Goal: Information Seeking & Learning: Learn about a topic

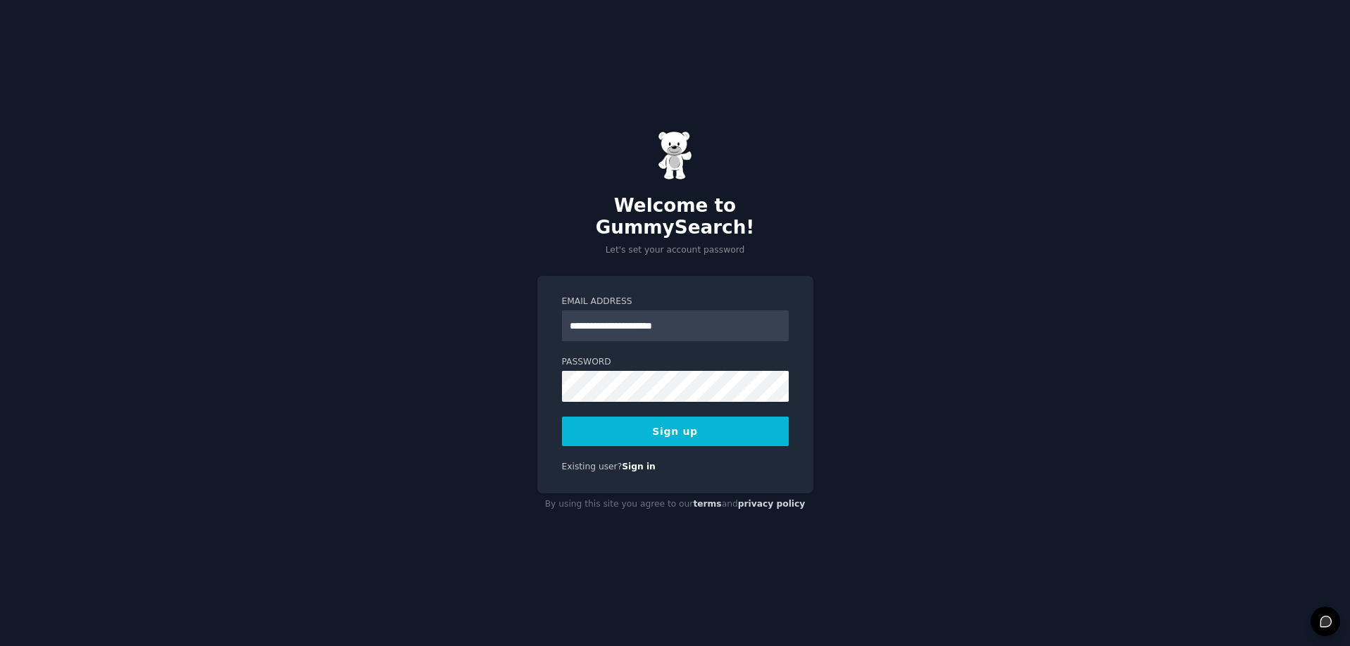
type input "**********"
click at [987, 475] on div "**********" at bounding box center [675, 323] width 1350 height 646
click at [691, 422] on button "Sign up" at bounding box center [675, 432] width 227 height 30
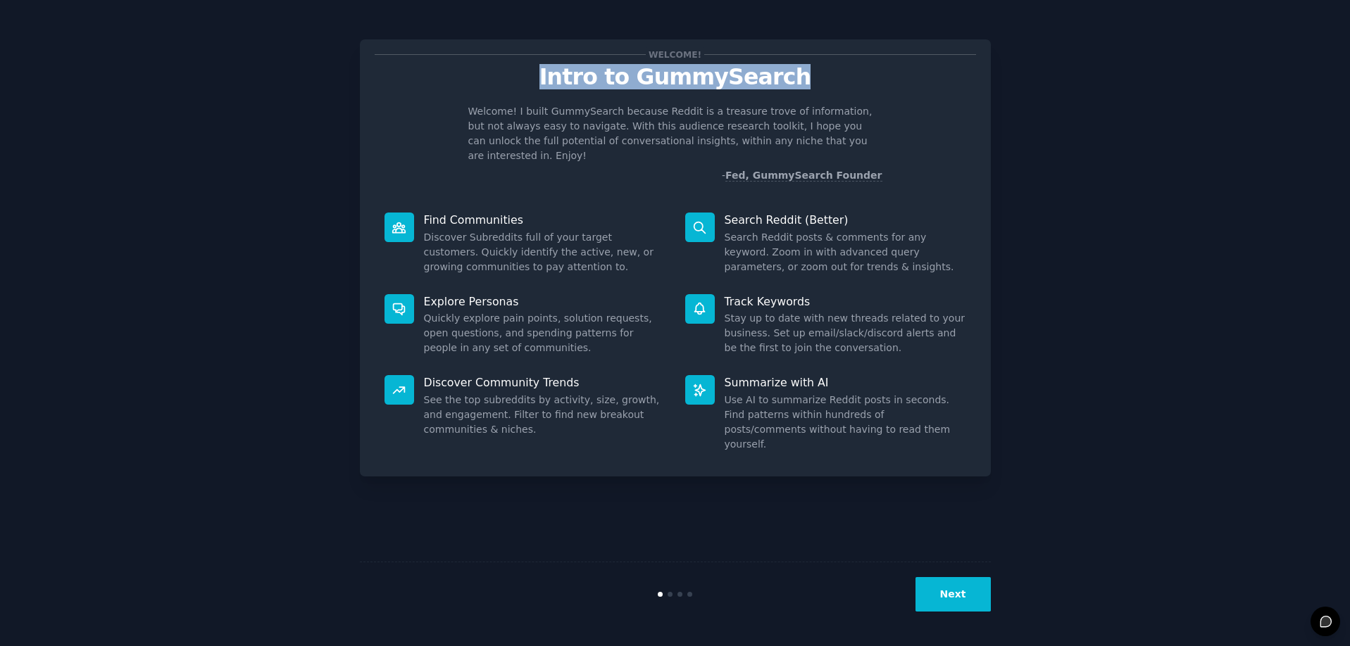
drag, startPoint x: 558, startPoint y: 76, endPoint x: 803, endPoint y: 76, distance: 245.7
click at [803, 76] on p "Intro to GummySearch" at bounding box center [675, 77] width 601 height 25
click at [965, 608] on button "Next" at bounding box center [952, 594] width 75 height 34
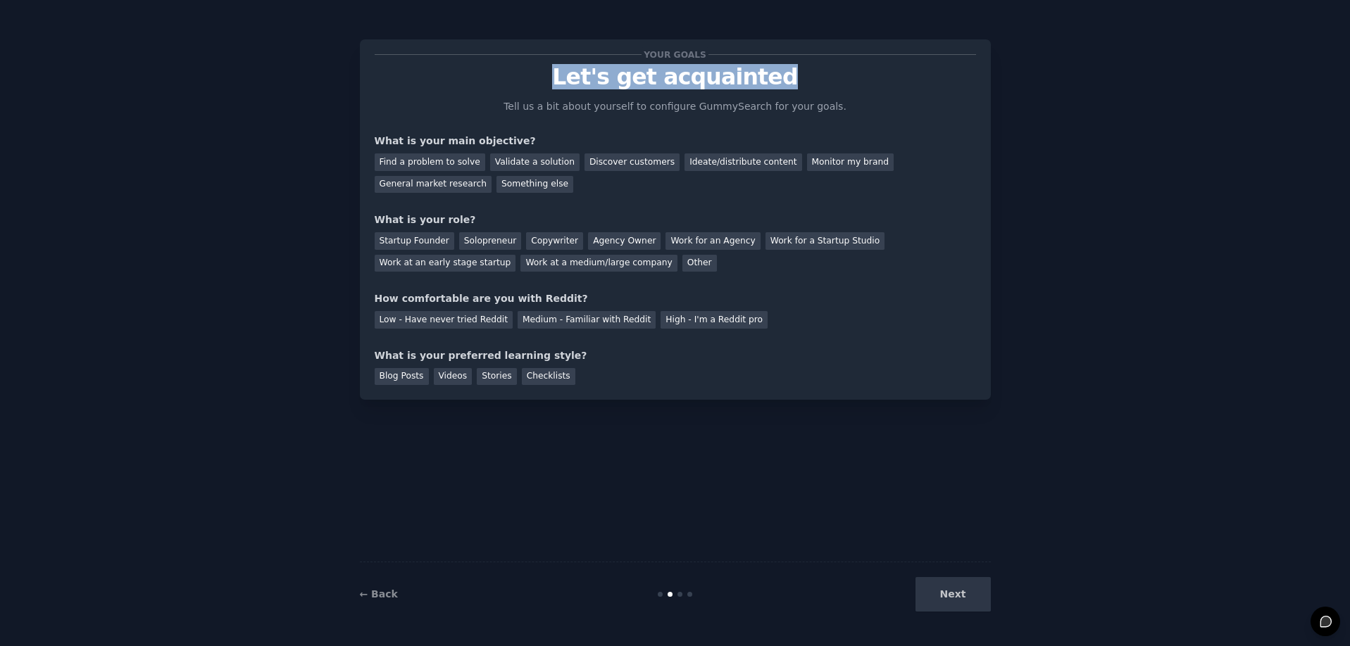
drag, startPoint x: 570, startPoint y: 80, endPoint x: 843, endPoint y: 80, distance: 272.4
click at [843, 80] on p "Let's get acquainted" at bounding box center [675, 77] width 601 height 25
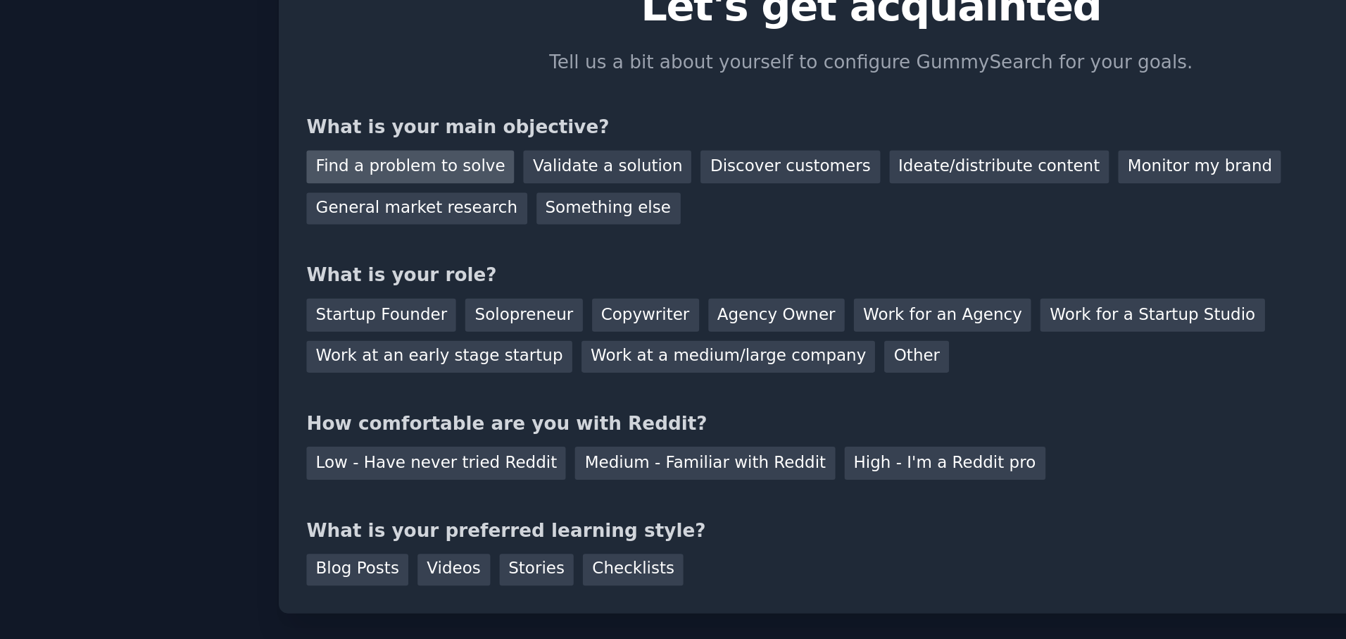
click at [372, 153] on div "Find a problem to solve" at bounding box center [427, 162] width 111 height 18
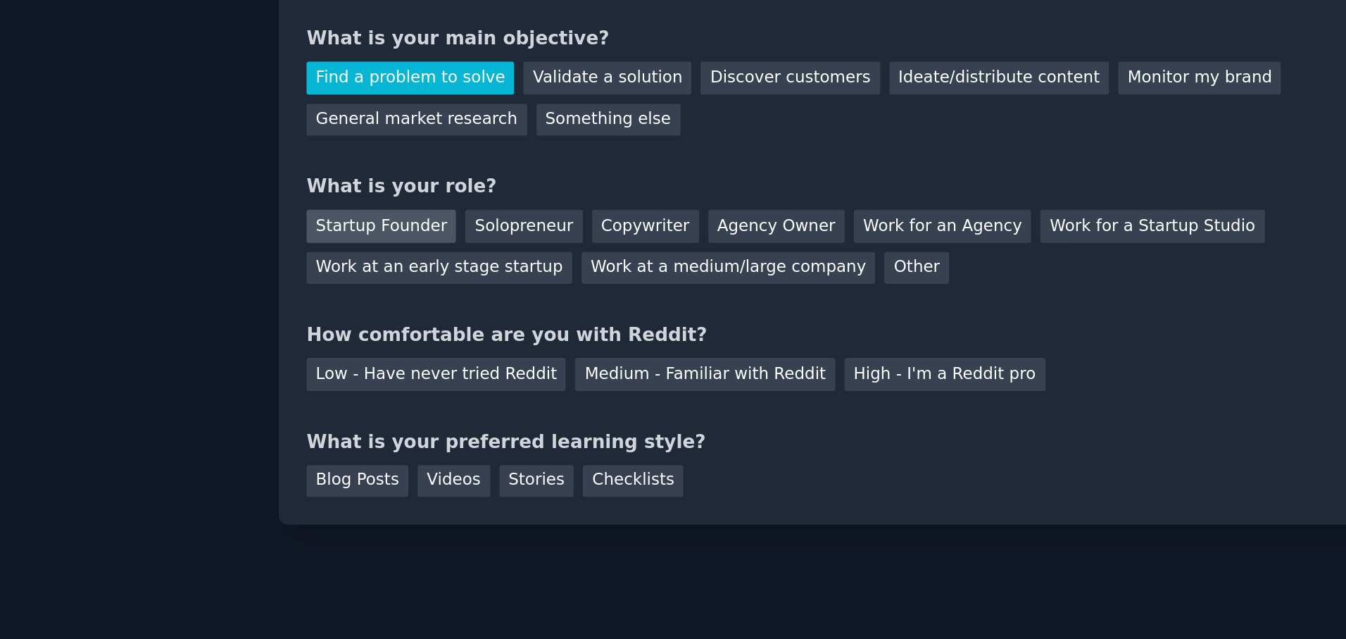
click at [372, 232] on div "Startup Founder" at bounding box center [412, 241] width 80 height 18
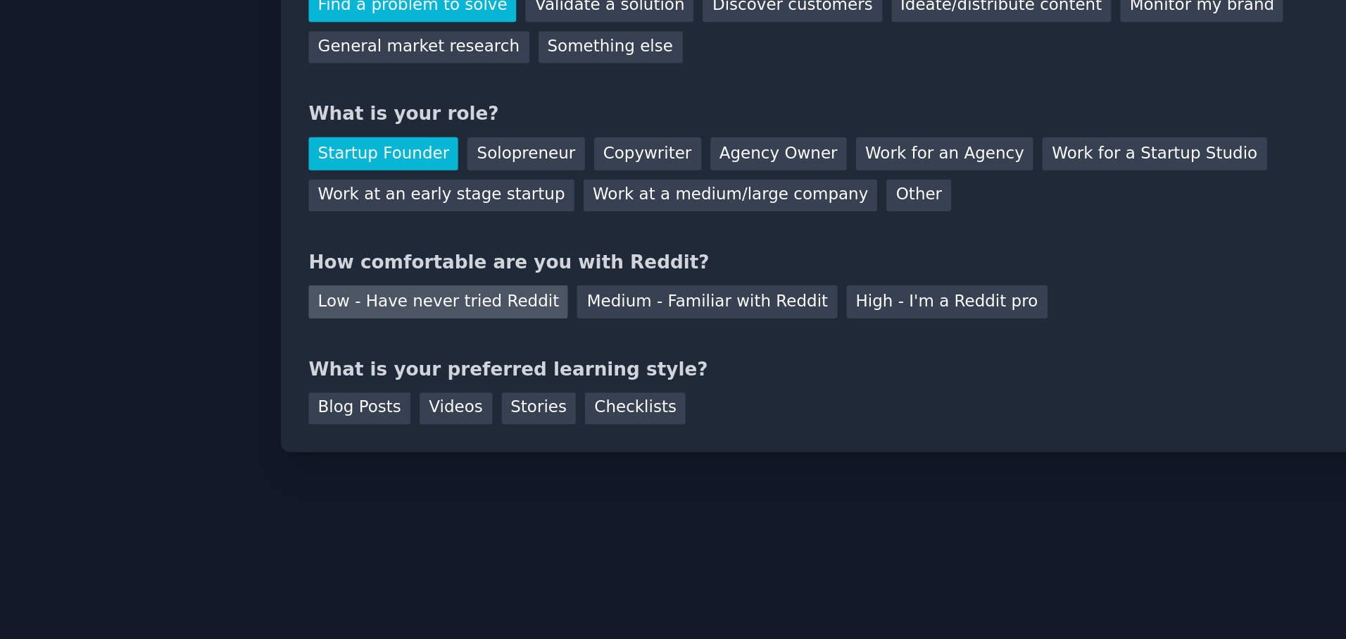
click at [372, 311] on div "Low - Have never tried Reddit" at bounding box center [441, 320] width 138 height 18
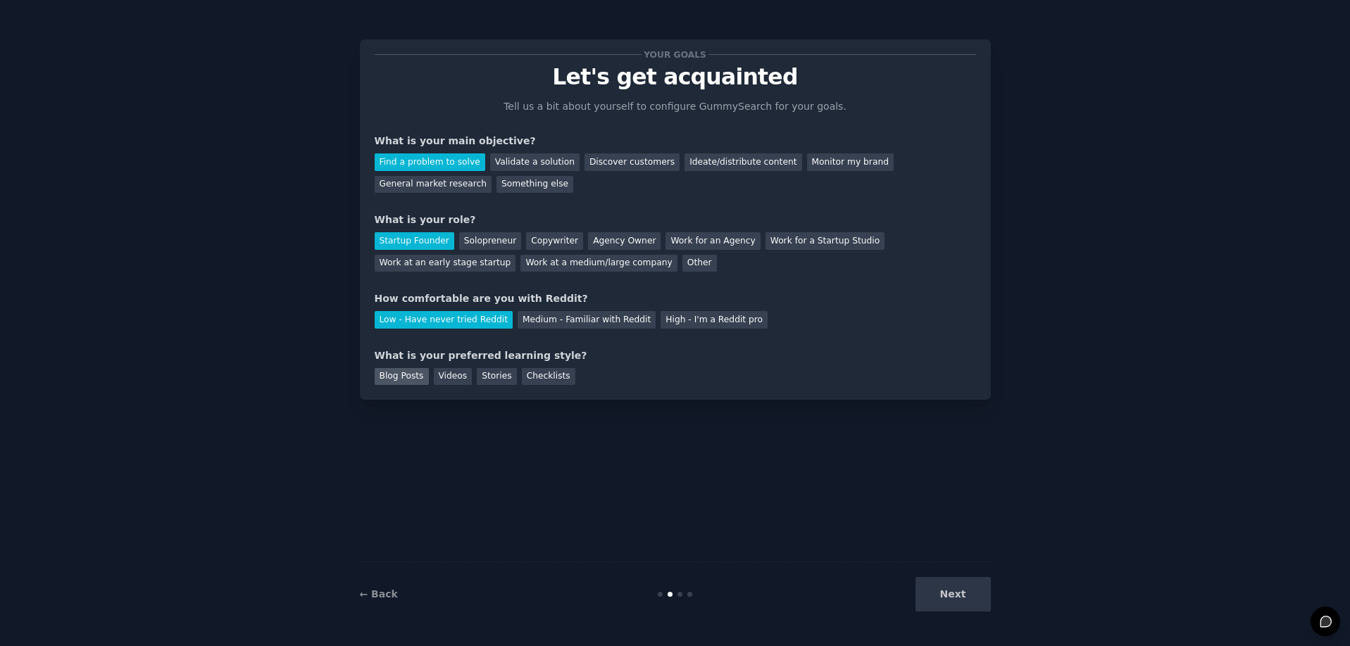
click at [408, 377] on div "Blog Posts" at bounding box center [402, 377] width 54 height 18
click at [445, 379] on div "Videos" at bounding box center [453, 377] width 39 height 18
click at [508, 376] on div "Stories" at bounding box center [496, 377] width 39 height 18
click at [557, 377] on div "Checklists" at bounding box center [549, 377] width 54 height 18
click at [403, 377] on div "Blog Posts" at bounding box center [402, 377] width 54 height 18
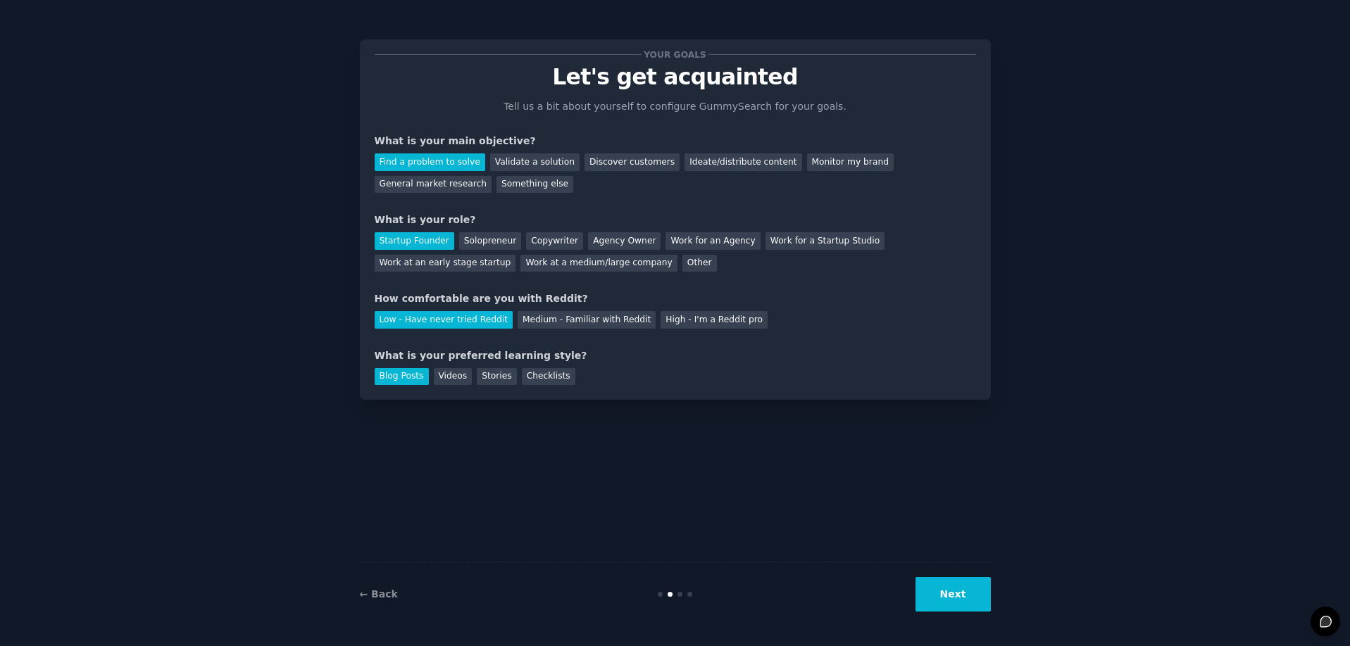
click at [950, 598] on button "Next" at bounding box center [952, 594] width 75 height 34
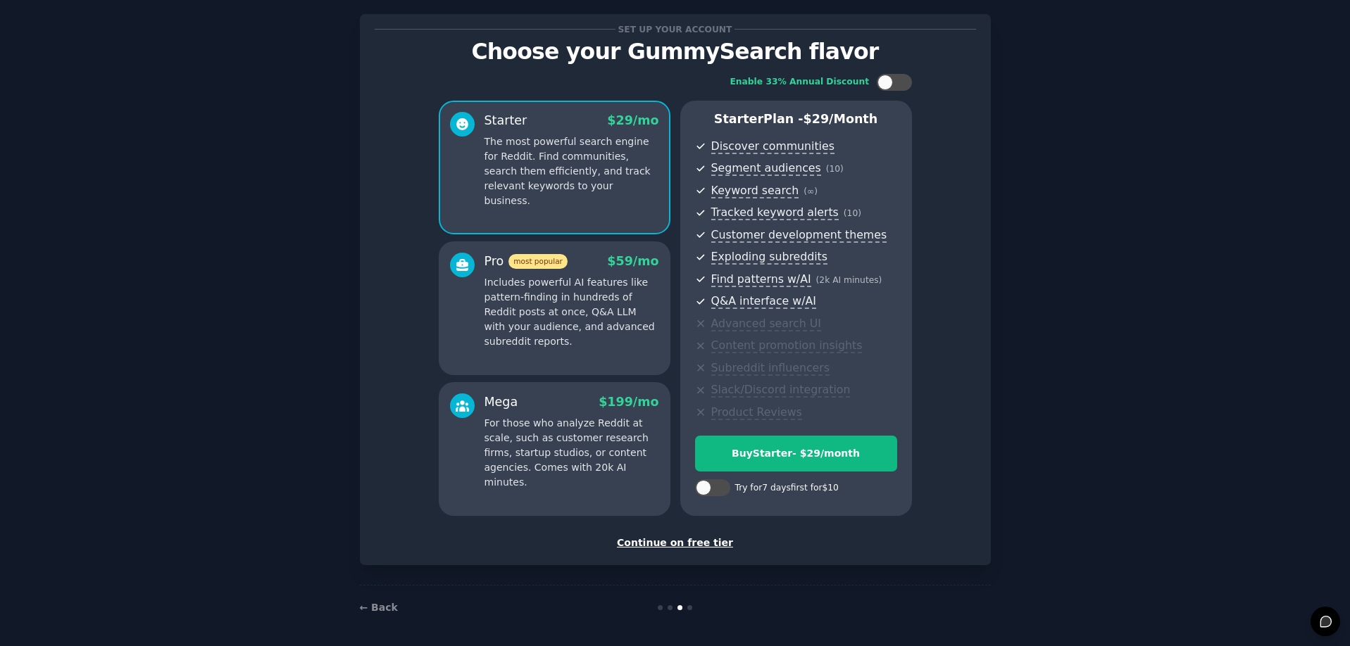
scroll to position [24, 0]
click at [688, 542] on div "Continue on free tier" at bounding box center [675, 544] width 601 height 15
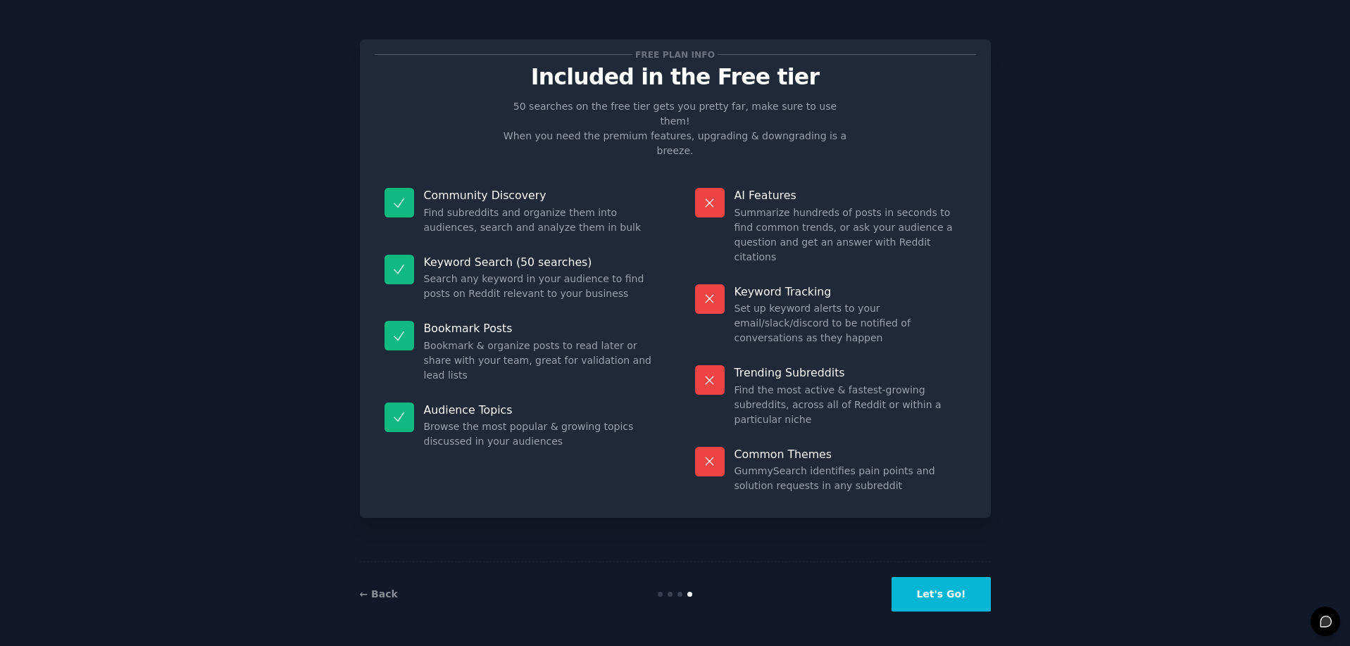
click at [955, 598] on button "Let's Go!" at bounding box center [940, 594] width 99 height 34
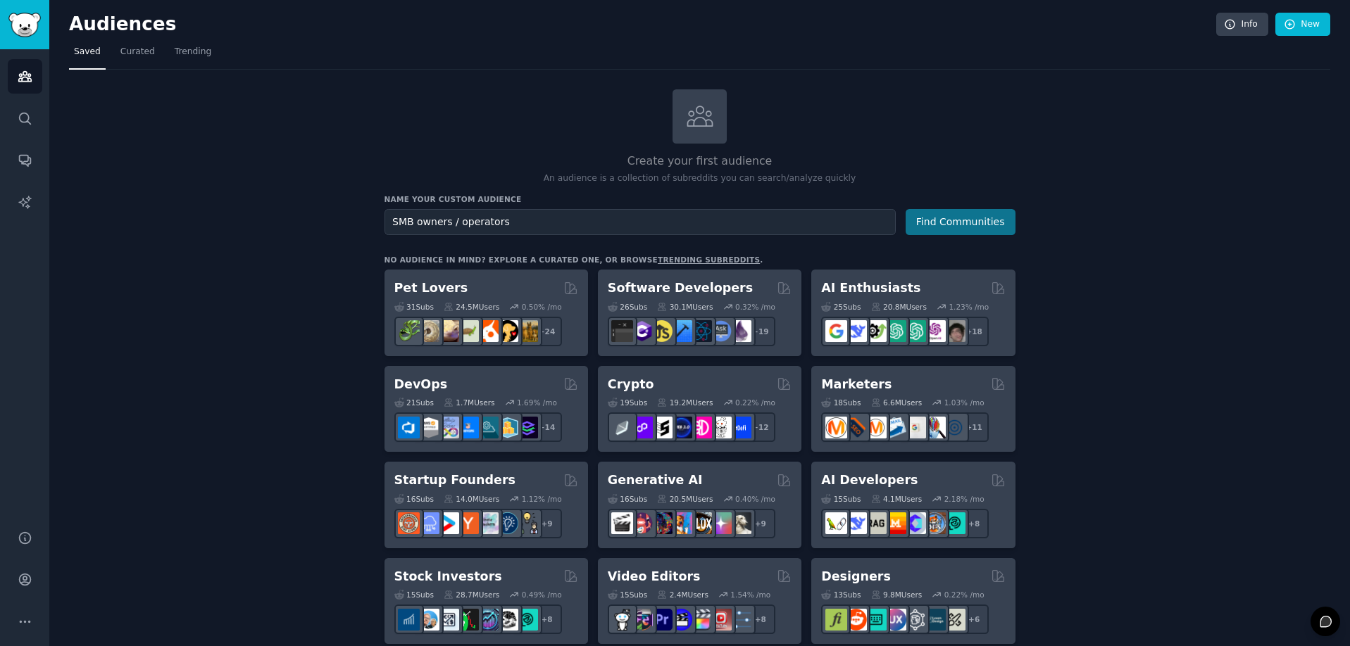
click at [931, 225] on button "Find Communities" at bounding box center [960, 222] width 110 height 26
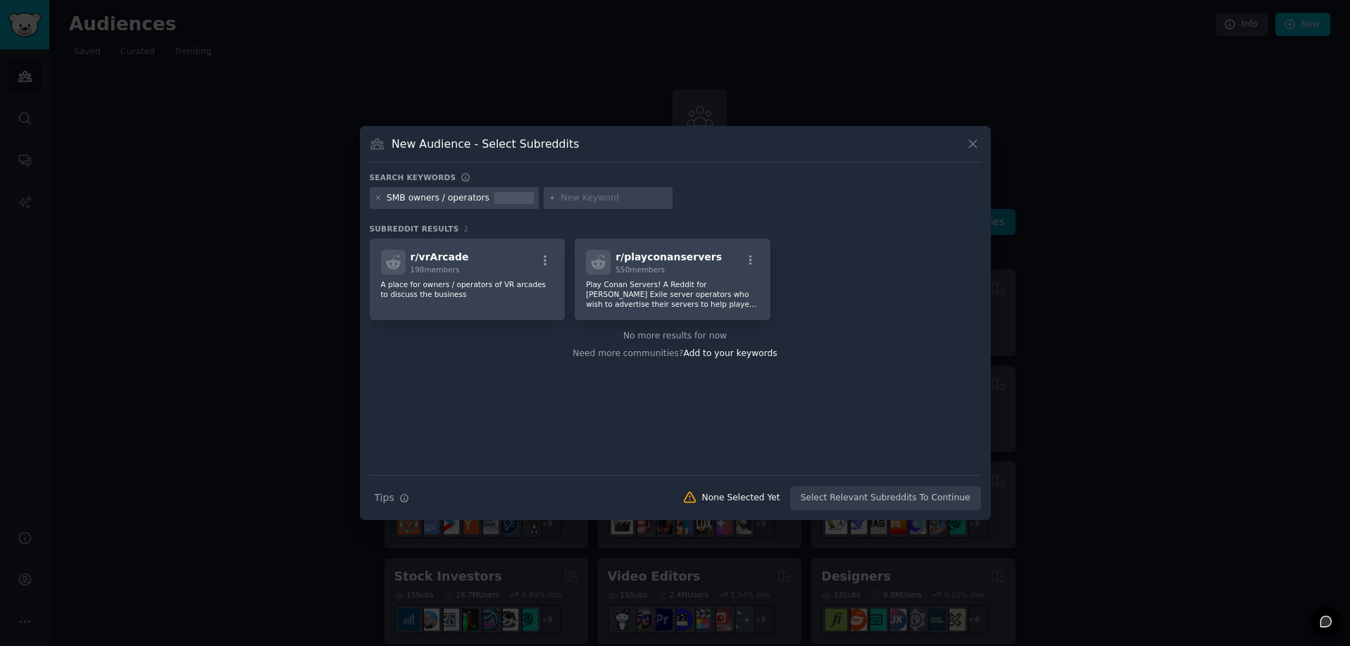
click at [973, 147] on icon at bounding box center [972, 144] width 15 height 15
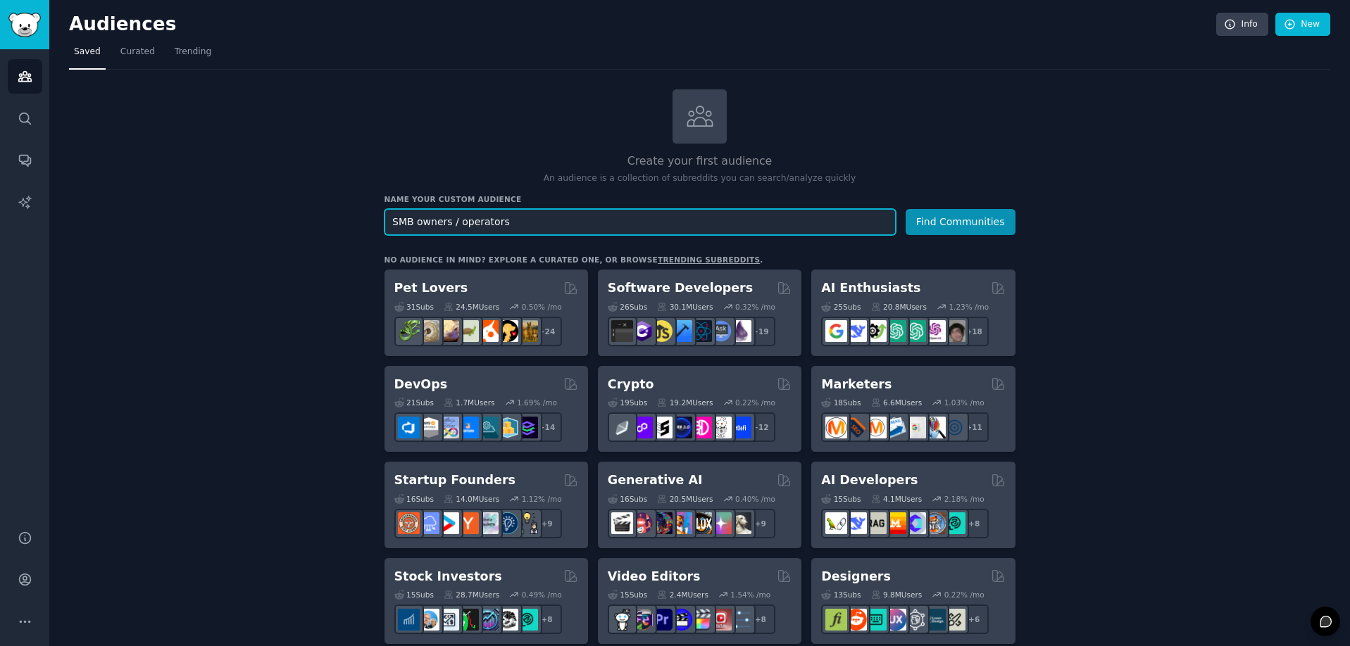
click at [500, 222] on input "SMB owners / operators" at bounding box center [639, 222] width 511 height 26
type input "small medium business owners"
click at [960, 220] on button "Find Communities" at bounding box center [960, 222] width 110 height 26
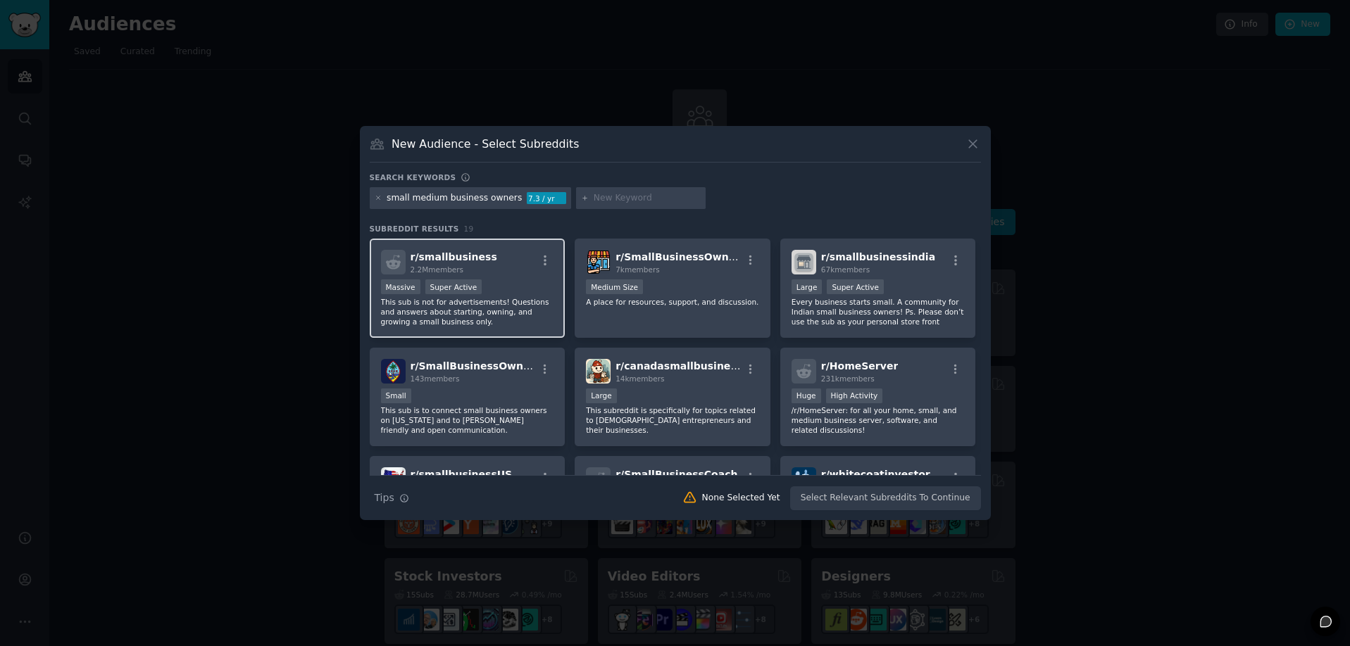
click at [449, 260] on span "r/ smallbusiness" at bounding box center [453, 256] width 87 height 11
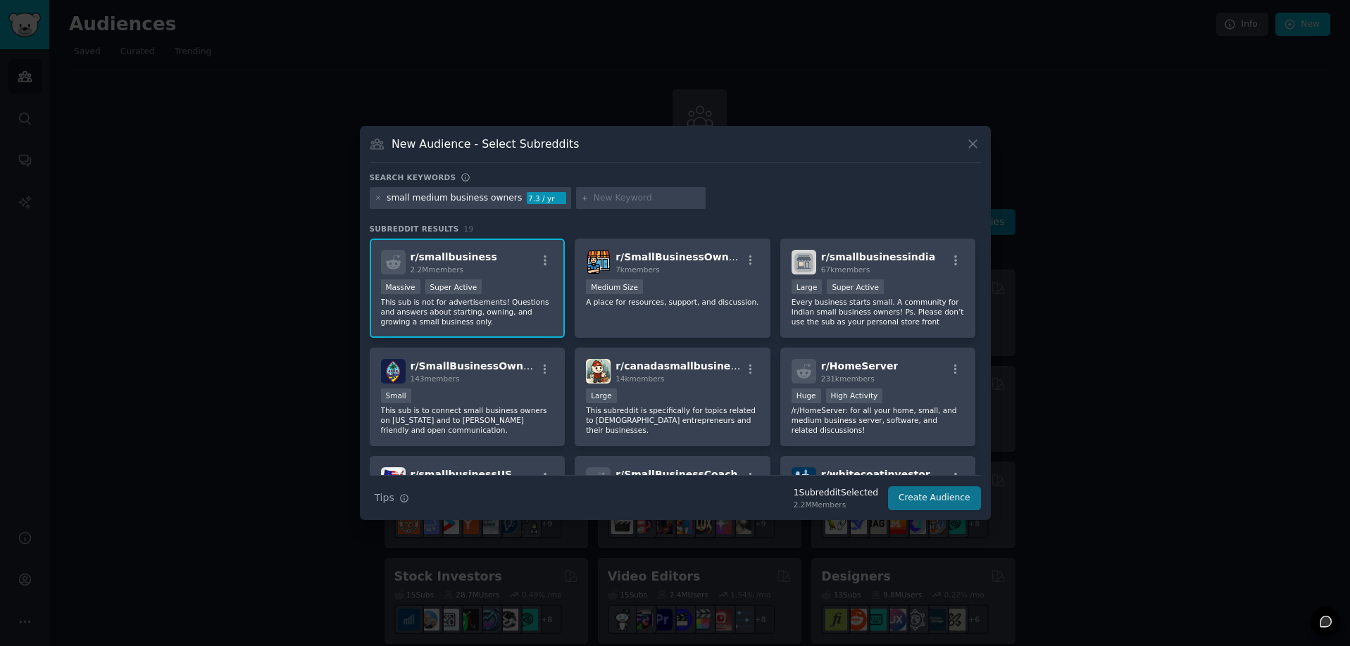
click at [929, 497] on button "Create Audience" at bounding box center [934, 498] width 93 height 24
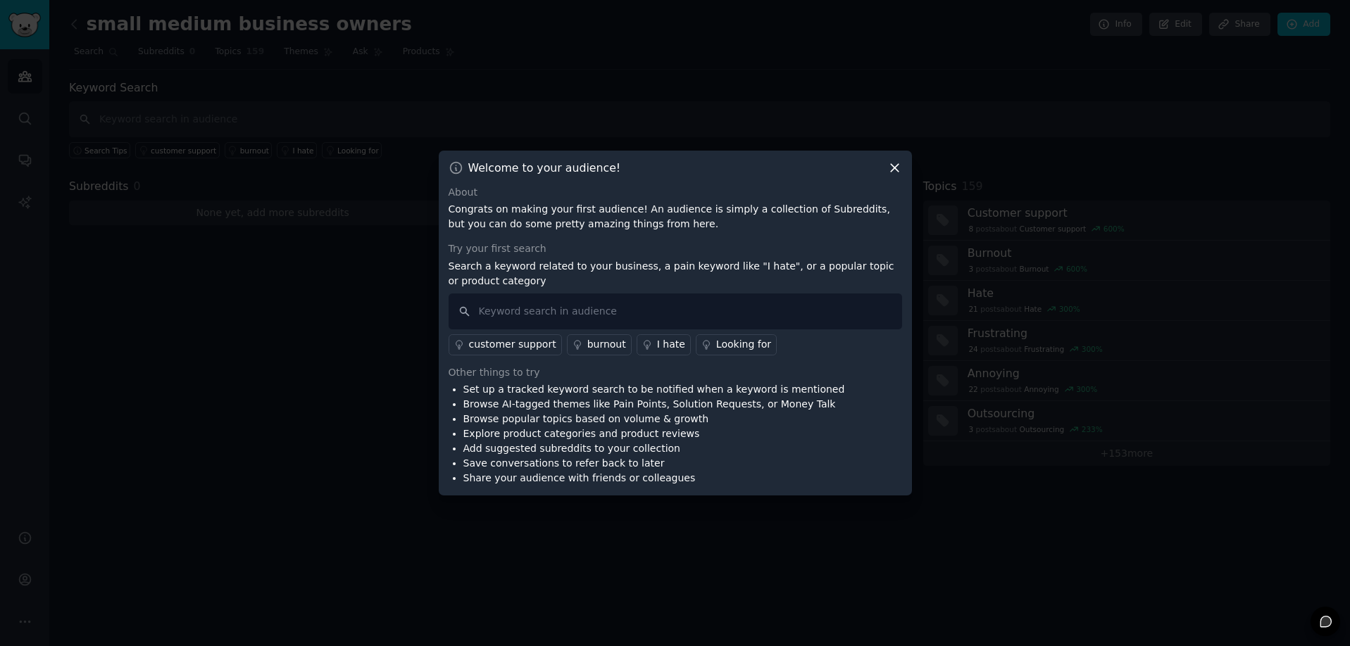
click at [525, 212] on p "Congrats on making your first audience! An audience is simply a collection of S…" at bounding box center [674, 217] width 453 height 30
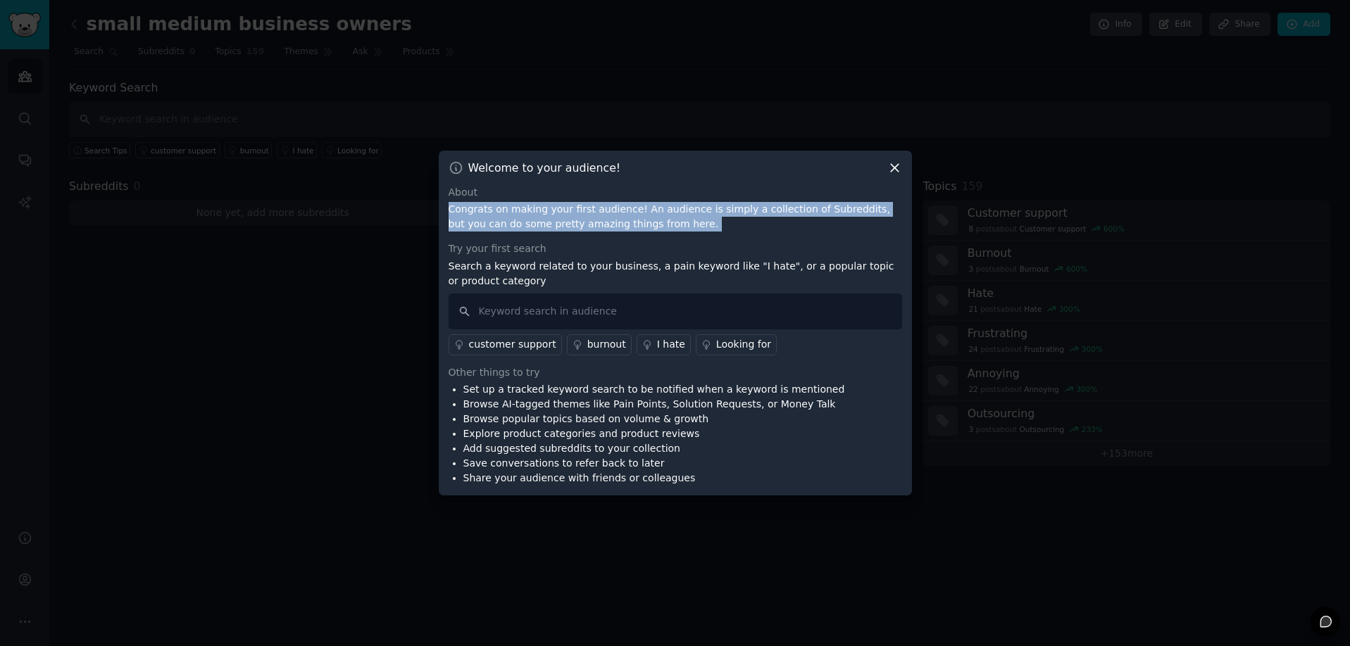
click at [525, 212] on p "Congrats on making your first audience! An audience is simply a collection of S…" at bounding box center [674, 217] width 453 height 30
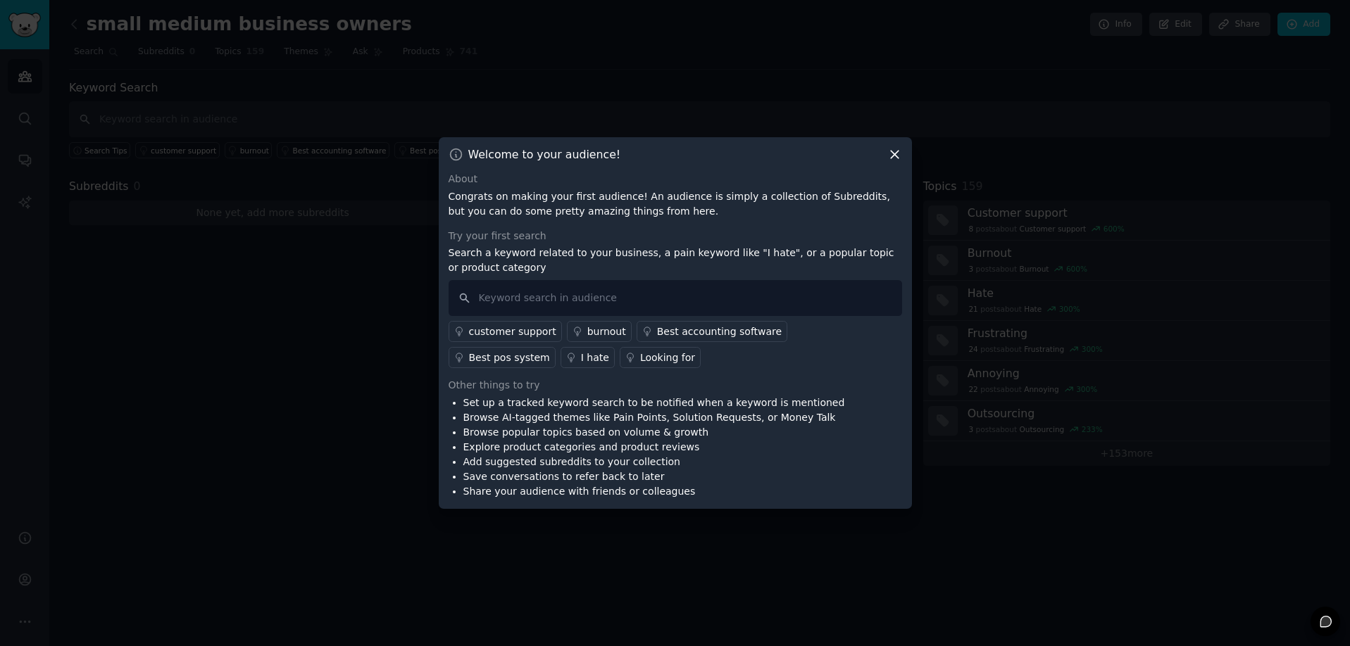
click at [561, 253] on p "Search a keyword related to your business, a pain keyword like "I hate", or a p…" at bounding box center [674, 261] width 453 height 30
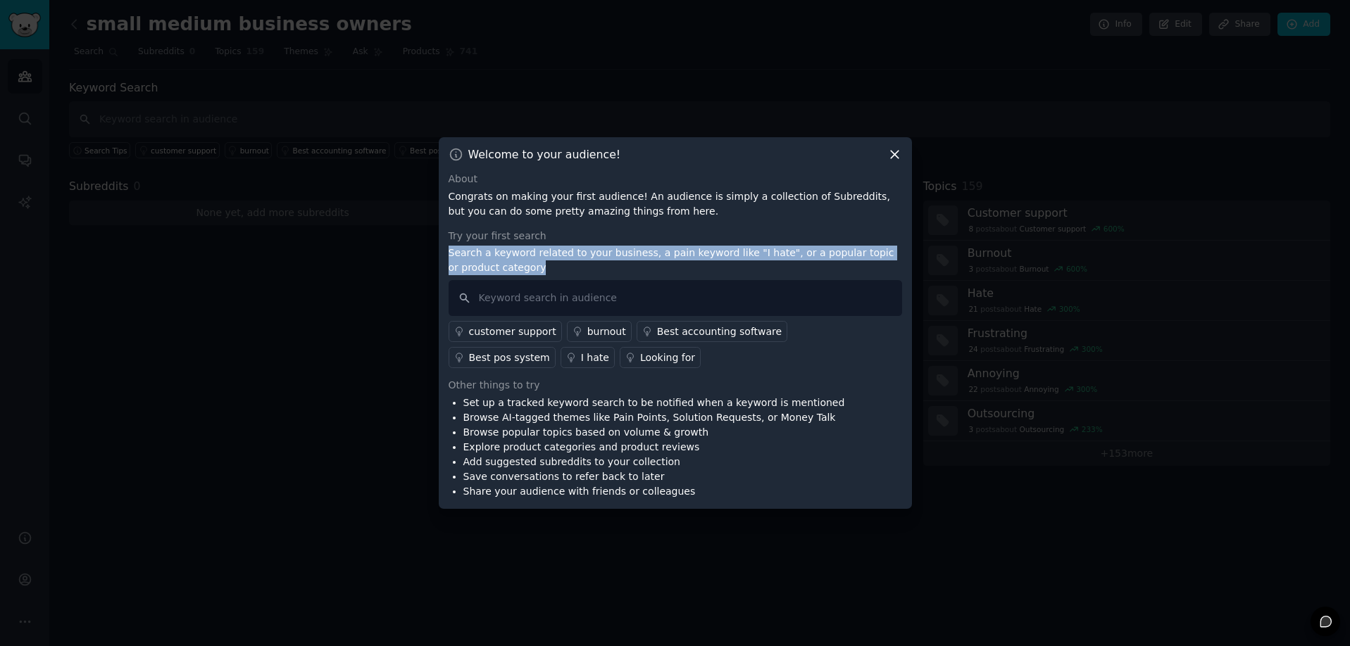
click at [561, 253] on p "Search a keyword related to your business, a pain keyword like "I hate", or a p…" at bounding box center [674, 261] width 453 height 30
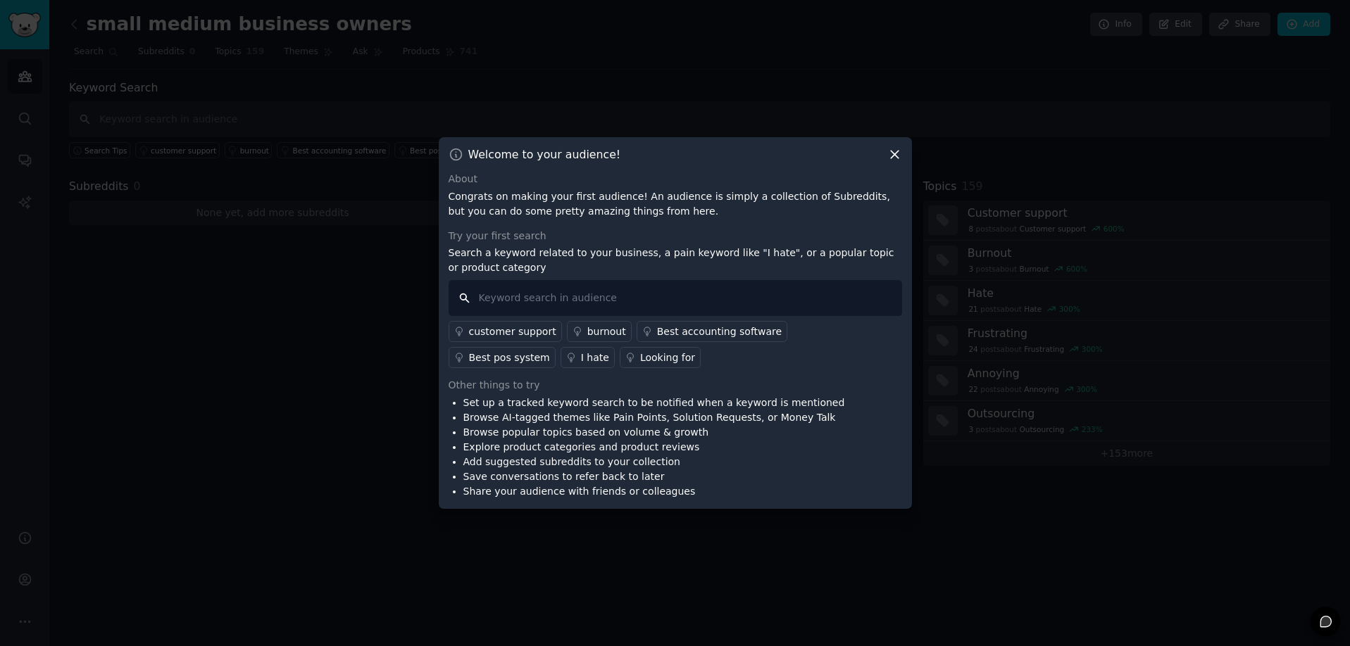
click at [555, 298] on input "text" at bounding box center [674, 298] width 453 height 36
type input "a"
type input "AI"
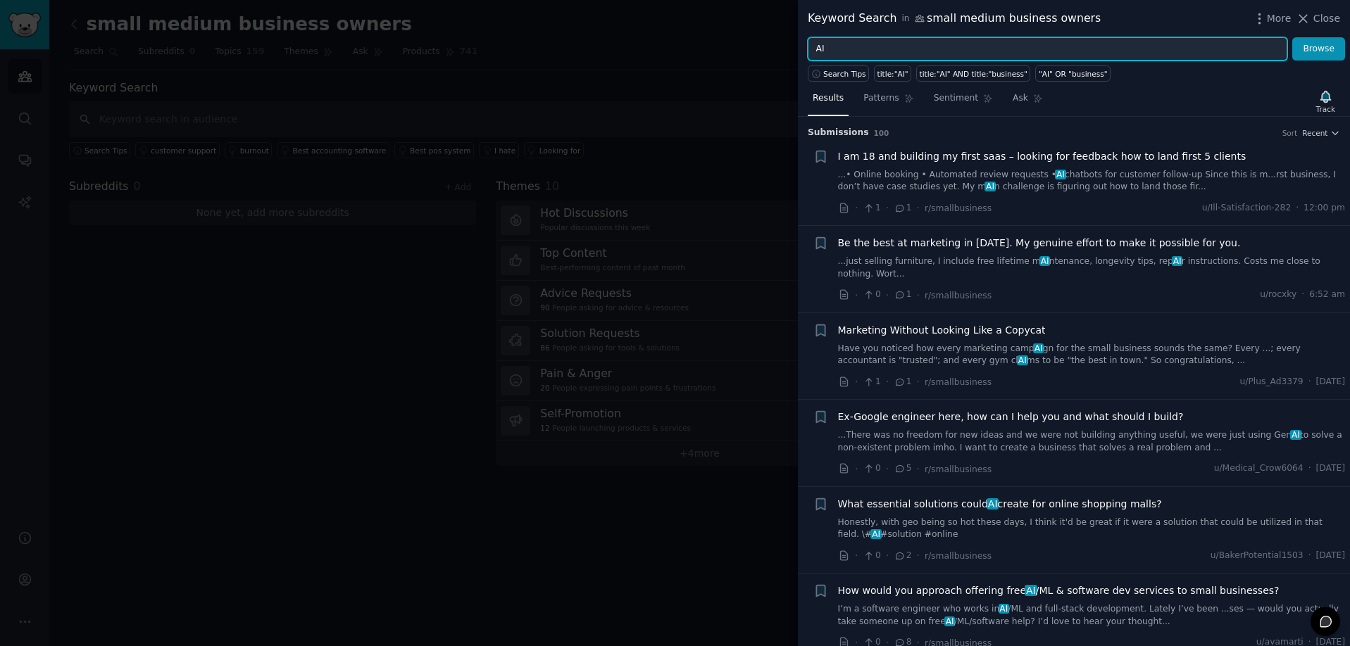
click at [912, 47] on input "AI" at bounding box center [1046, 49] width 479 height 24
type input "AI adoption"
click at [1319, 49] on button "Browse" at bounding box center [1318, 49] width 53 height 24
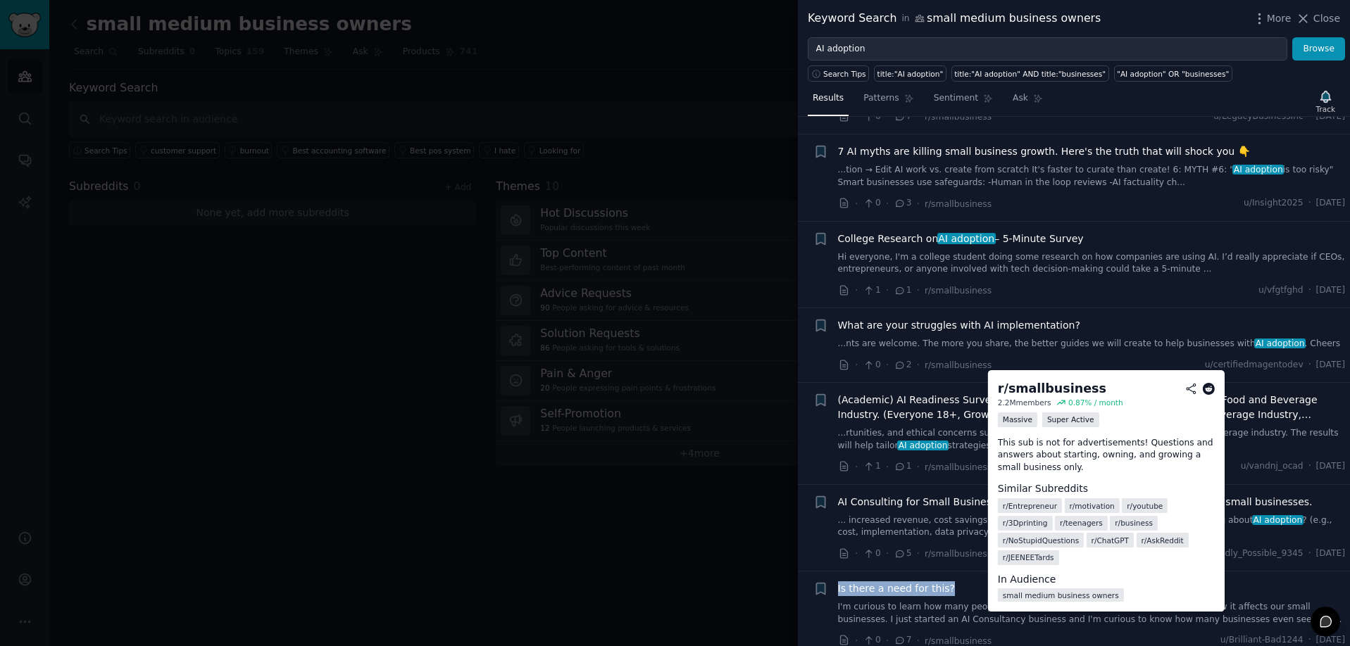
scroll to position [63, 0]
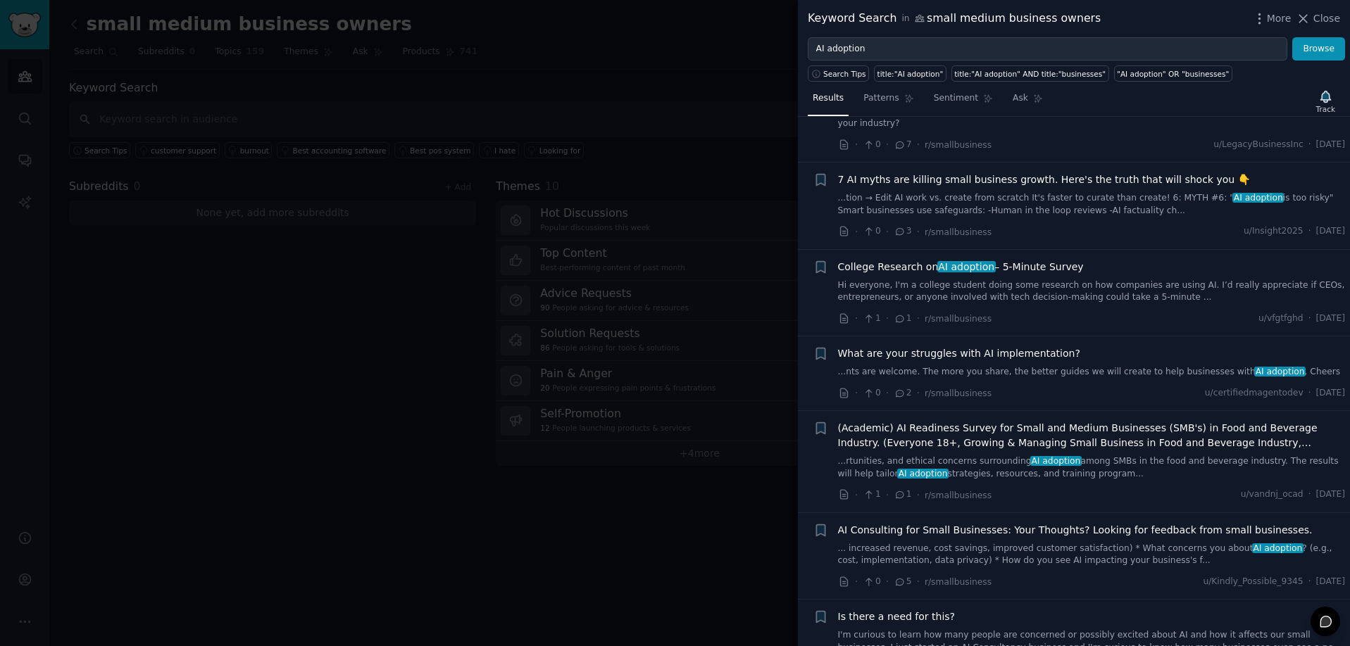
click at [614, 541] on div at bounding box center [675, 323] width 1350 height 646
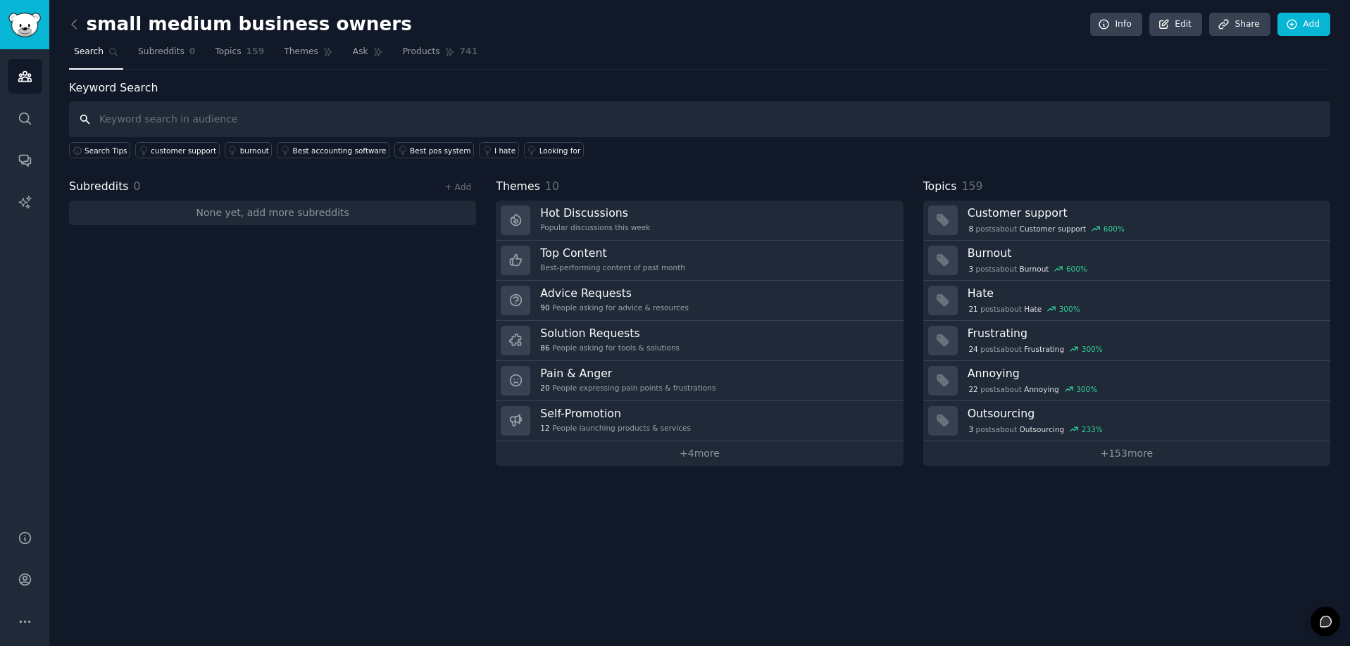
click at [300, 116] on input "text" at bounding box center [699, 119] width 1261 height 36
type input "AI adoption"
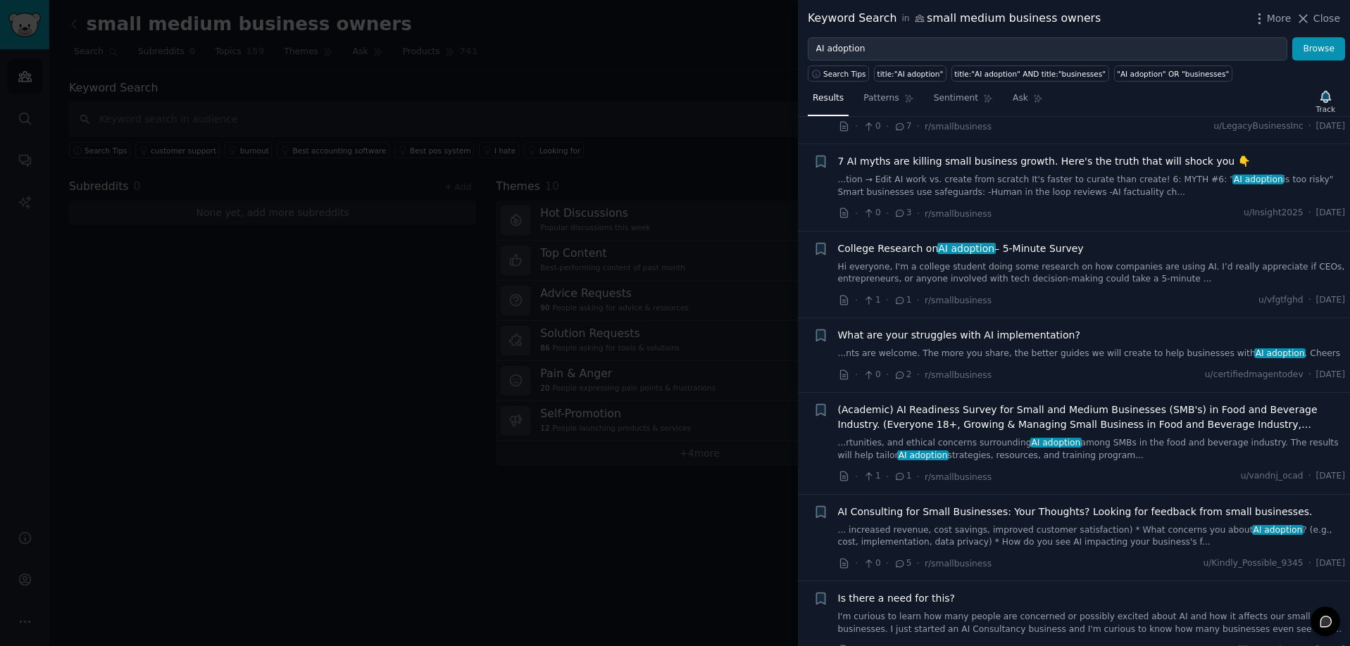
scroll to position [97, 0]
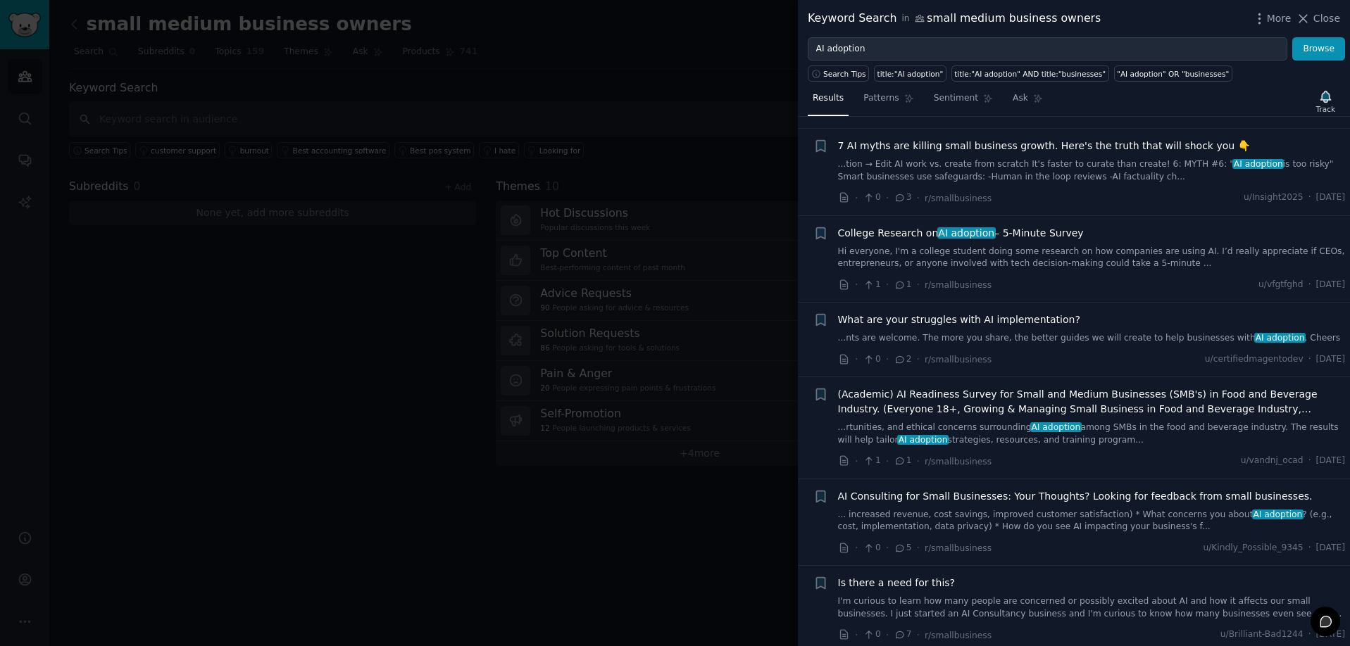
click at [941, 493] on span "AI Consulting for Small Businesses: Your Thoughts? Looking for feedback from sm…" at bounding box center [1075, 496] width 474 height 15
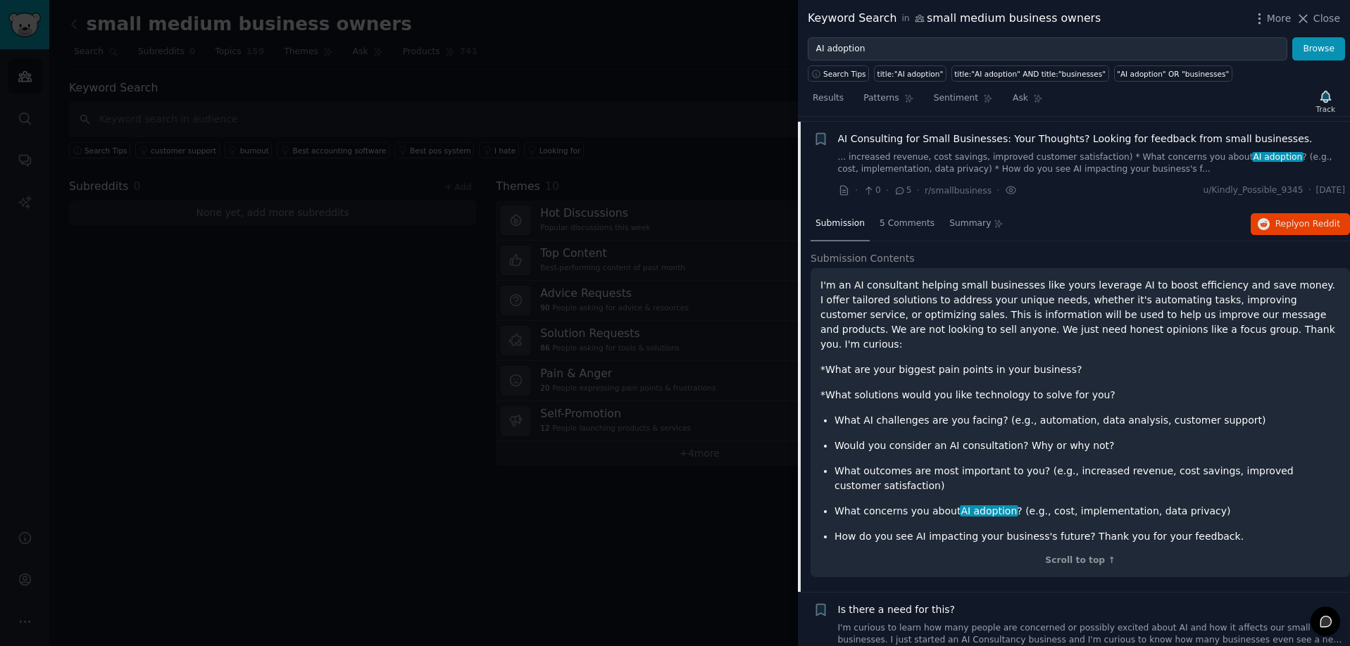
scroll to position [456, 0]
click at [931, 315] on p "I'm an AI consultant helping small businesses like yours leverage AI to boost e…" at bounding box center [1080, 314] width 520 height 74
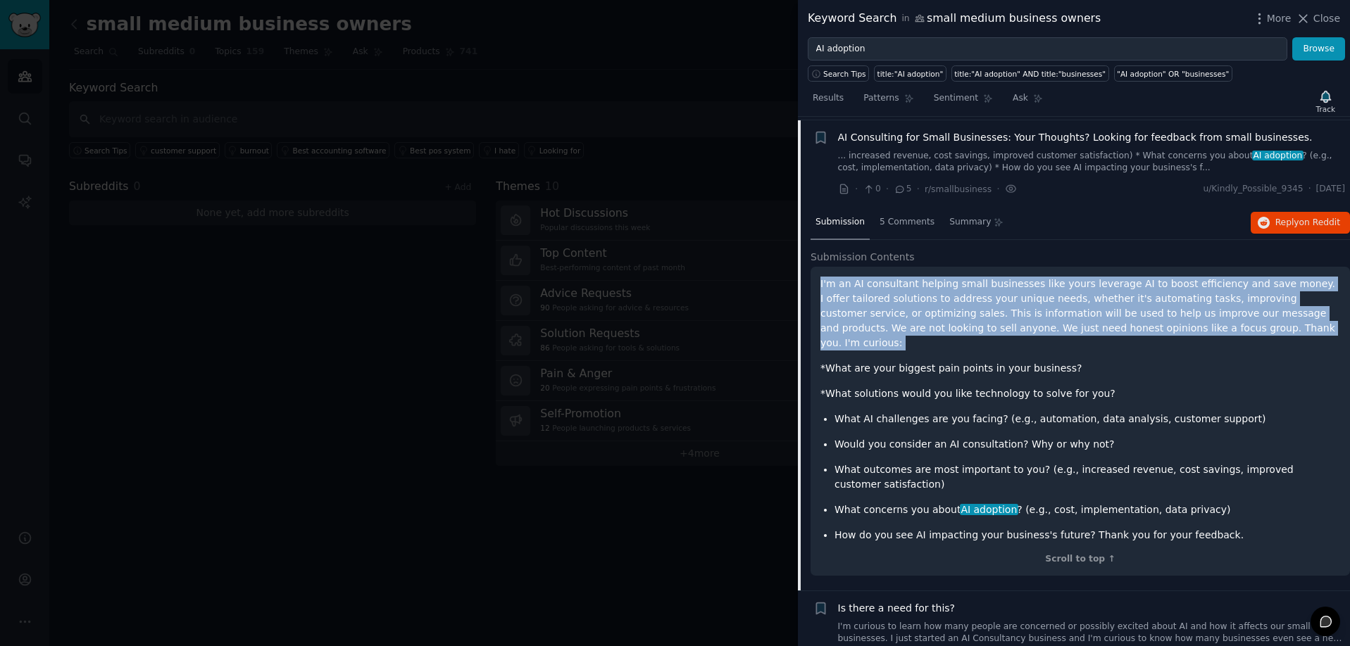
click at [931, 315] on p "I'm an AI consultant helping small businesses like yours leverage AI to boost e…" at bounding box center [1080, 314] width 520 height 74
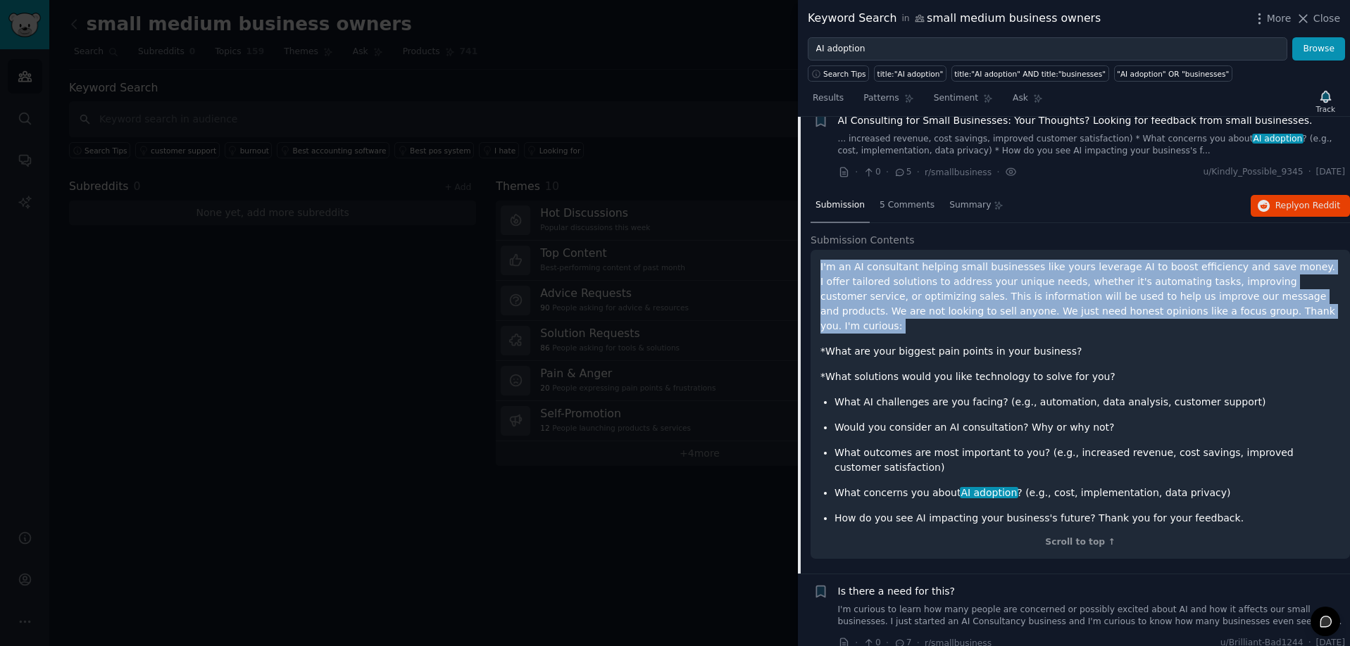
scroll to position [460, 0]
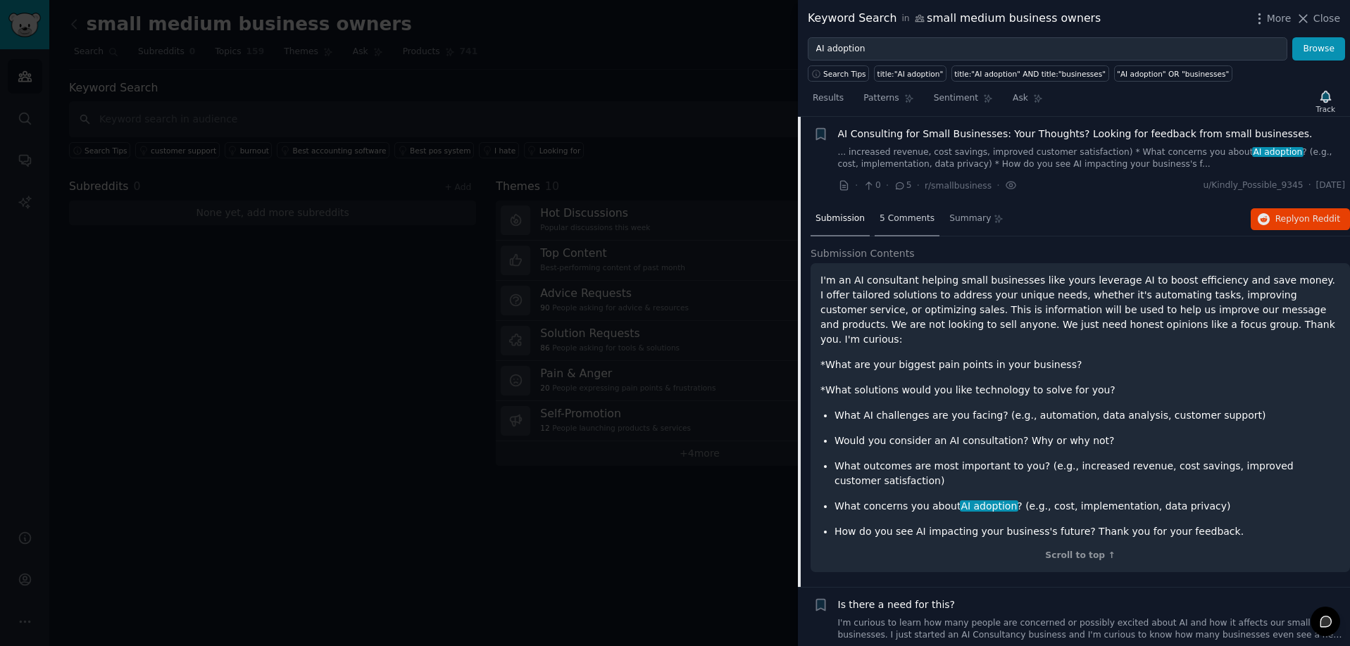
click at [916, 214] on span "5 Comments" at bounding box center [906, 219] width 55 height 13
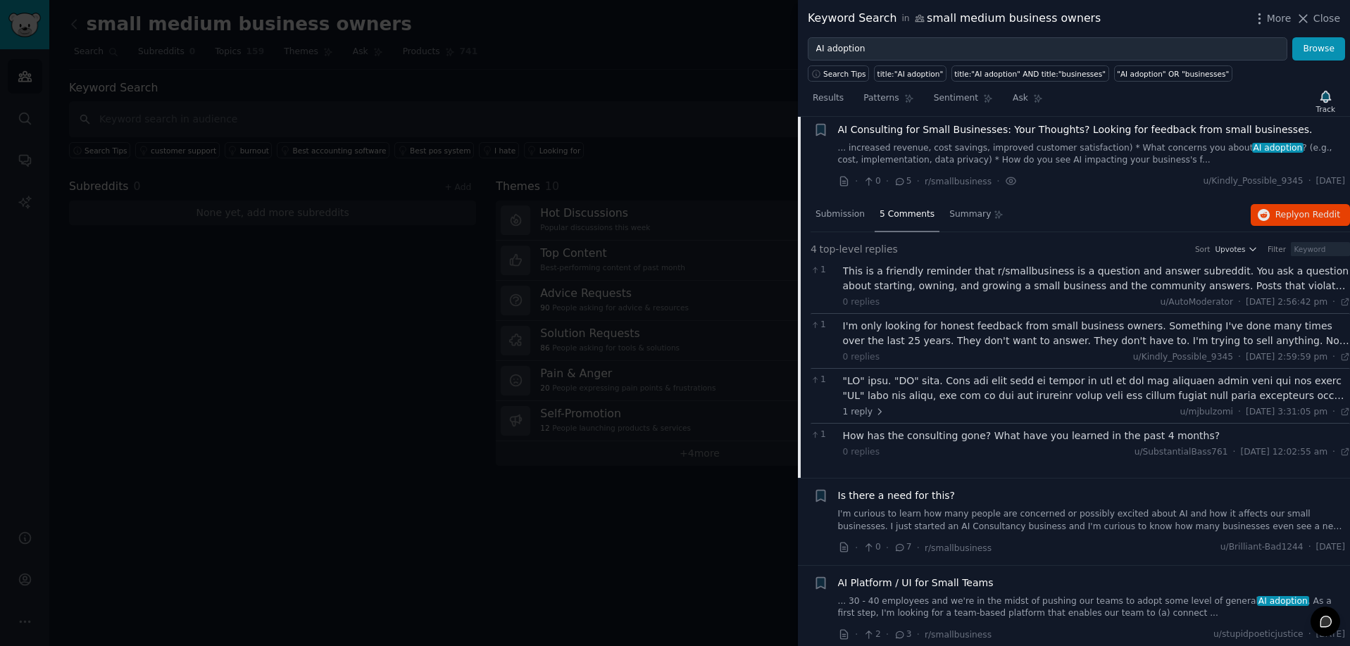
scroll to position [463, 0]
click at [923, 500] on div "Is there a need for this? I'm curious to learn how many people are concerned or…" at bounding box center [1092, 511] width 508 height 44
click at [898, 490] on span "Is there a need for this?" at bounding box center [897, 496] width 118 height 15
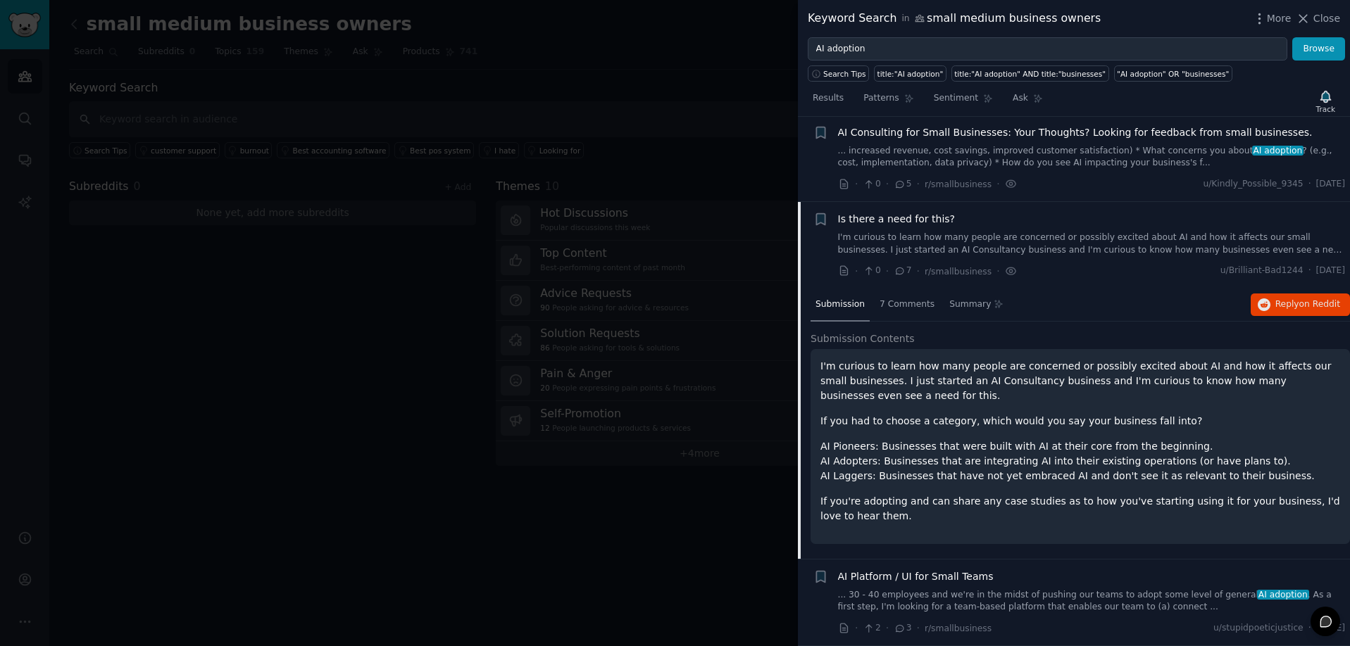
scroll to position [455, 0]
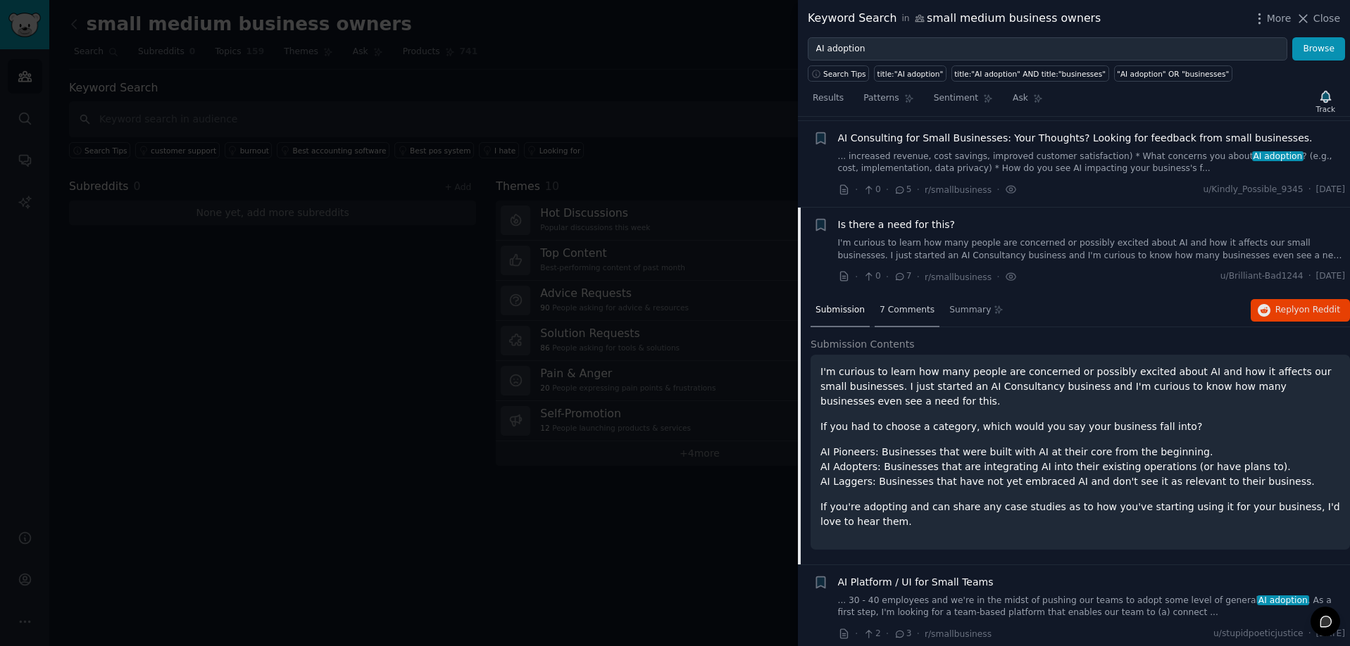
click at [920, 313] on div "7 Comments" at bounding box center [906, 311] width 65 height 34
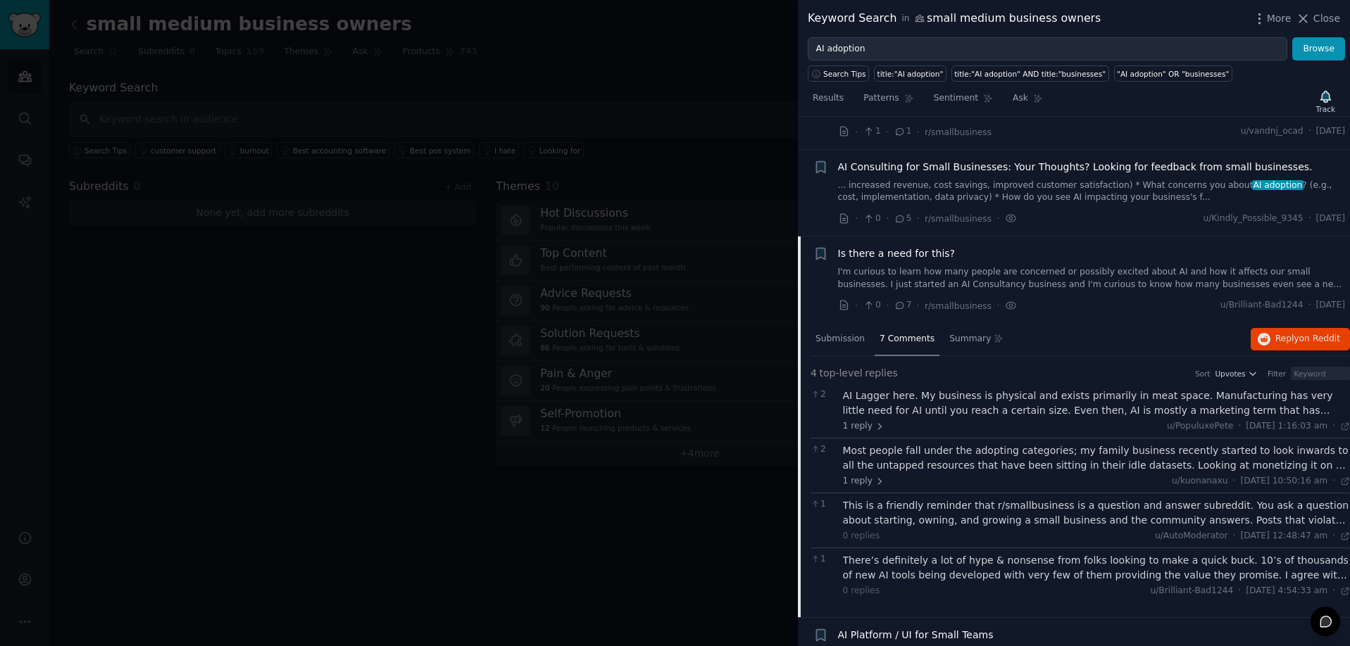
scroll to position [427, 0]
click at [939, 454] on div "Most people fall under the adopting categories; my family business recently sta…" at bounding box center [1097, 458] width 508 height 30
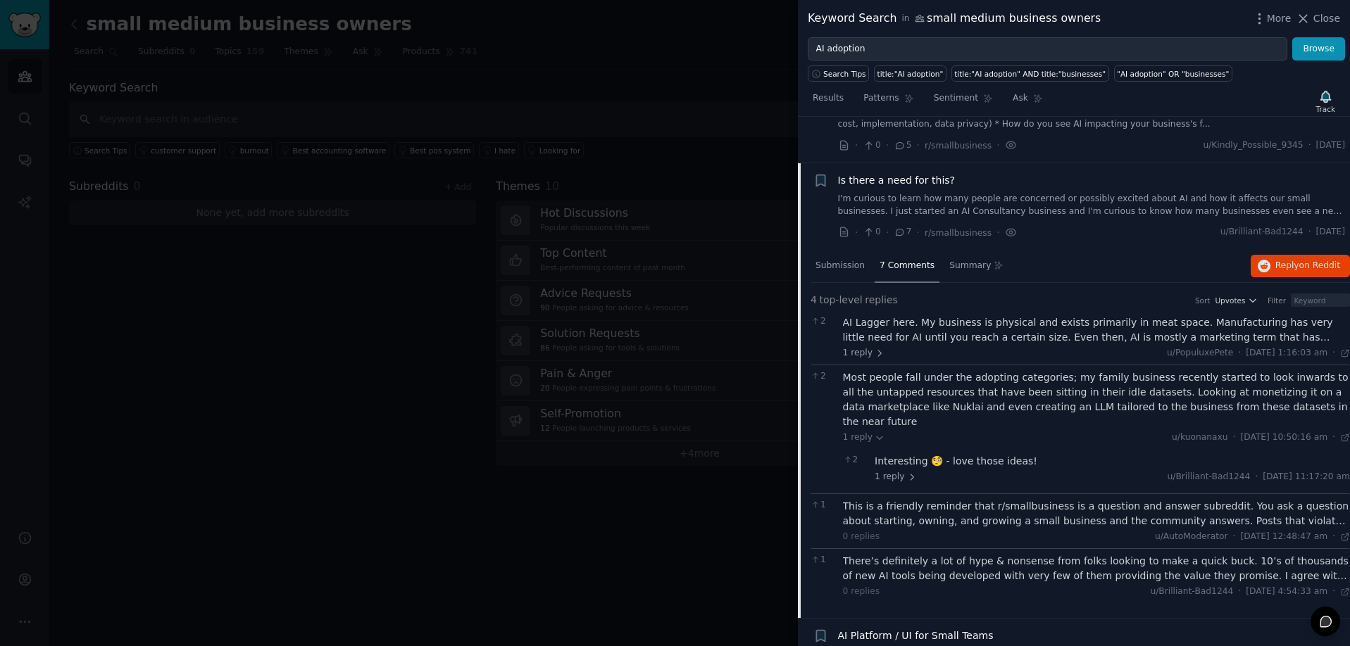
scroll to position [507, 0]
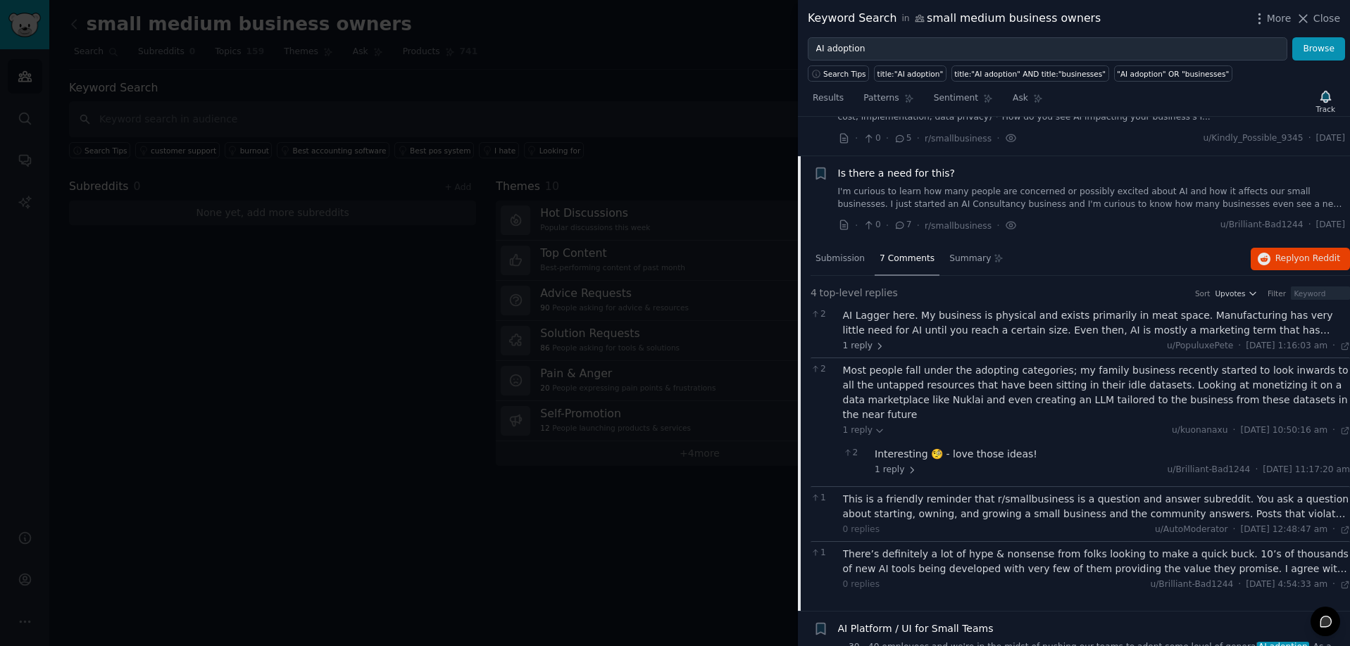
click at [1033, 557] on div "There’s definitely a lot of hype & nonsense from folks looking to make a quick …" at bounding box center [1097, 562] width 508 height 30
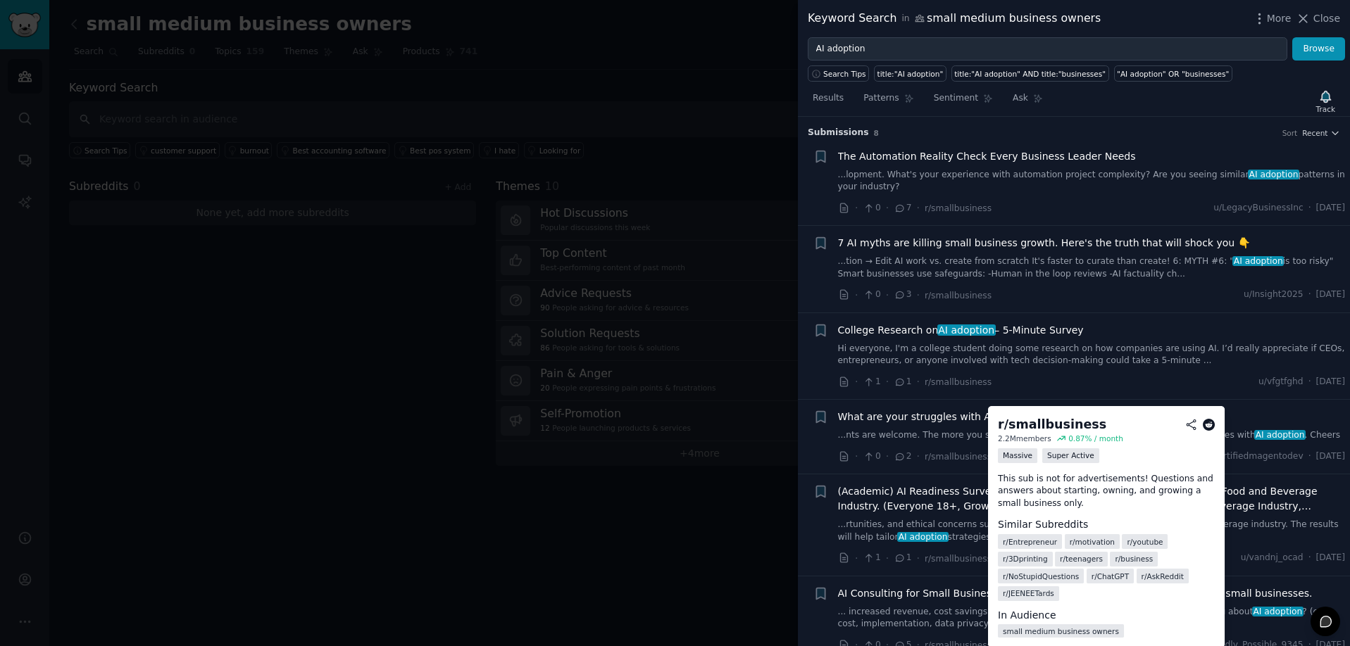
scroll to position [0, 0]
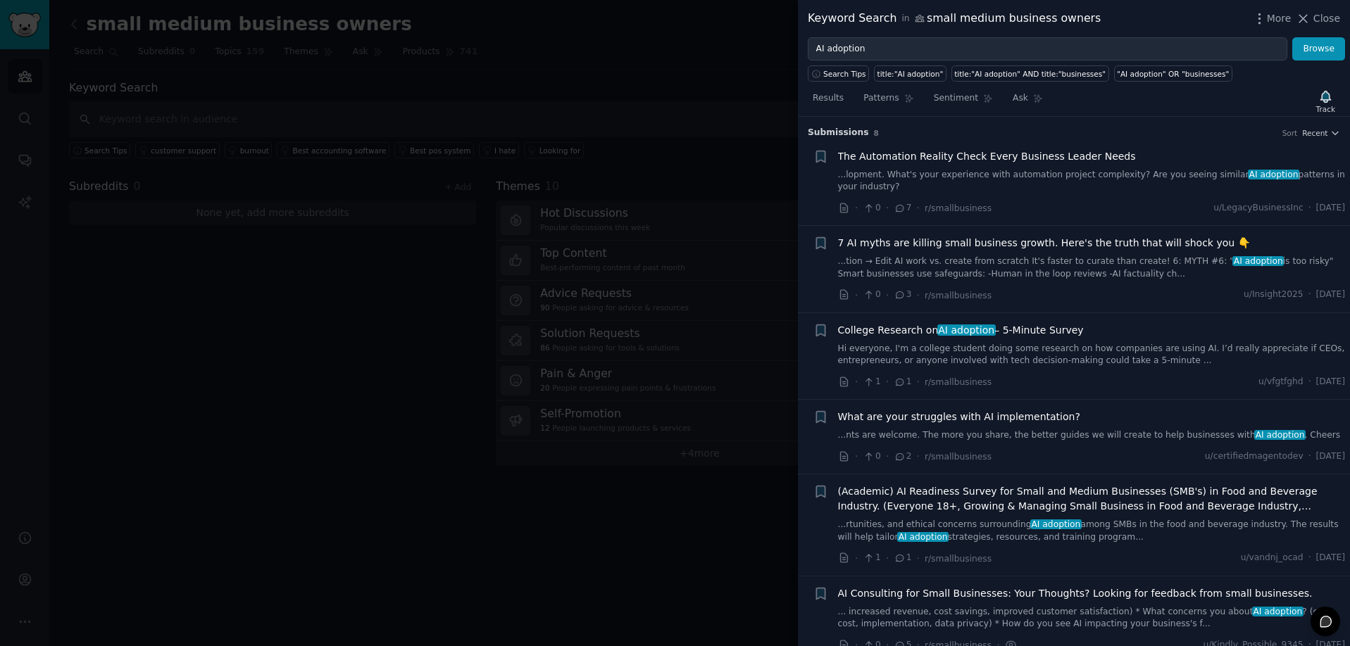
click at [1008, 181] on link "...lopment. What's your experience with automation project complexity? Are you …" at bounding box center [1092, 181] width 508 height 25
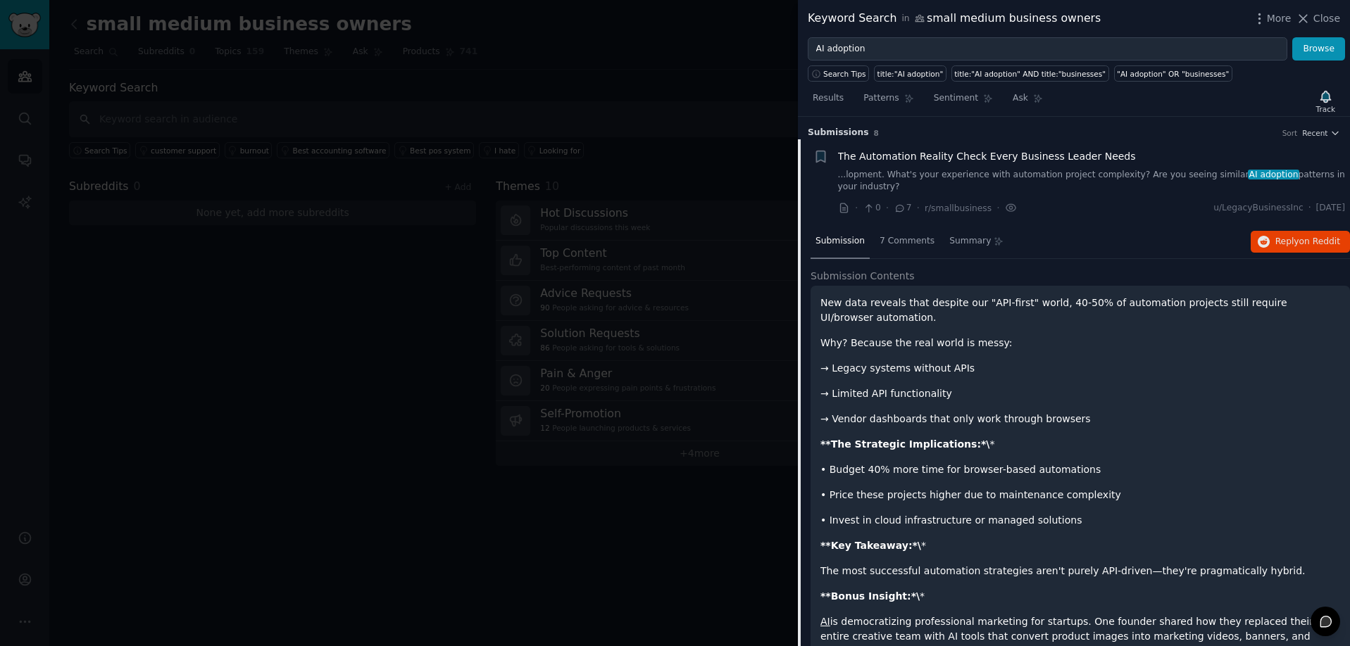
scroll to position [22, 0]
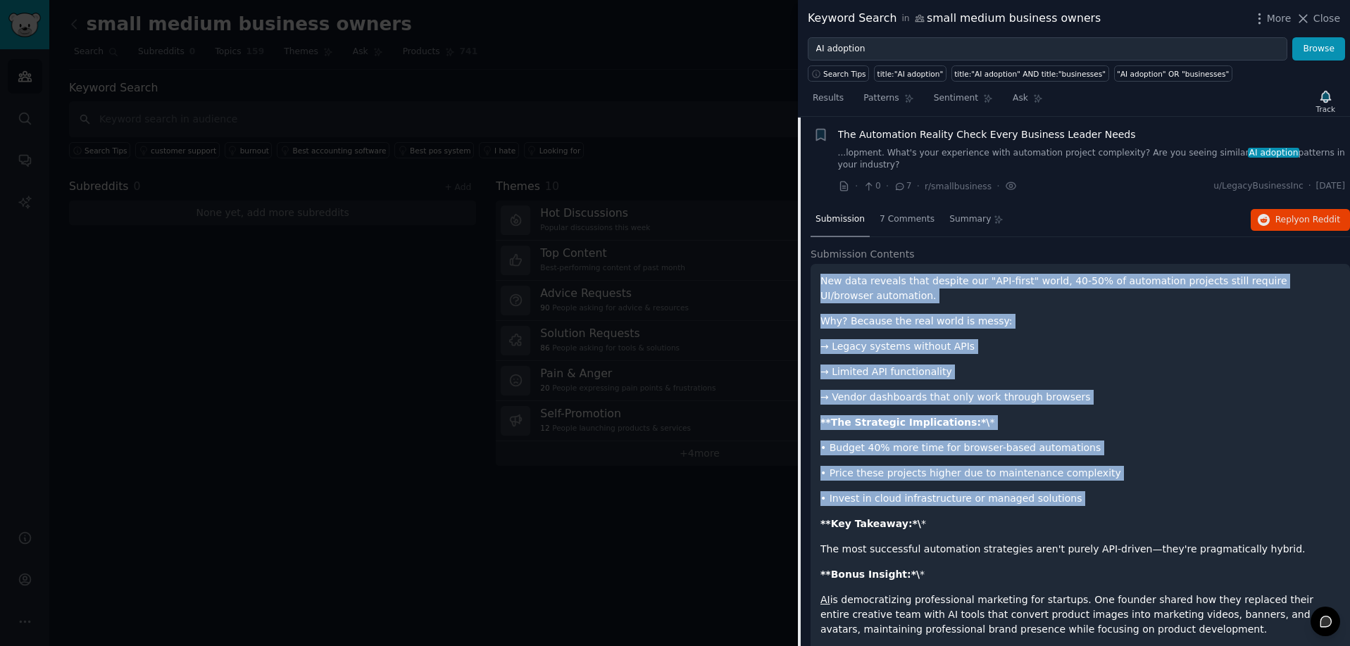
drag, startPoint x: 823, startPoint y: 282, endPoint x: 1150, endPoint y: 508, distance: 397.4
click at [1150, 508] on div "New data reveals that despite our "API-first" world, 40-50% of automation proje…" at bounding box center [1080, 481] width 520 height 414
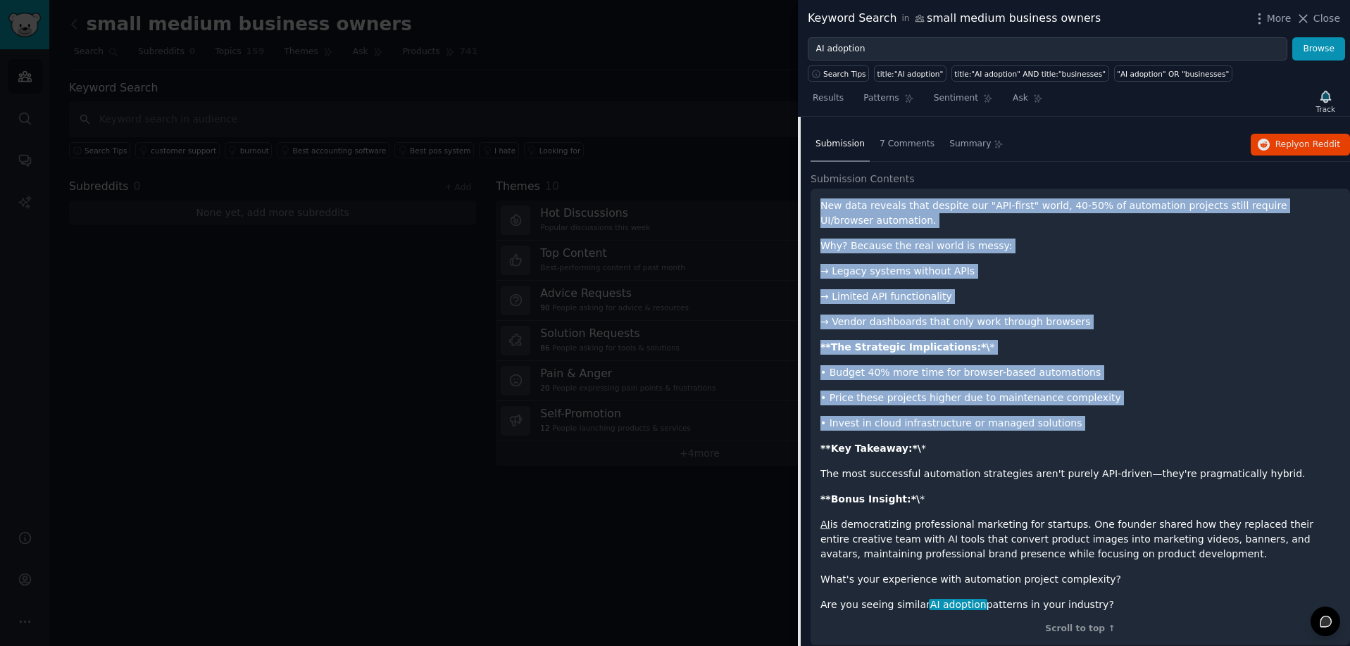
scroll to position [73, 0]
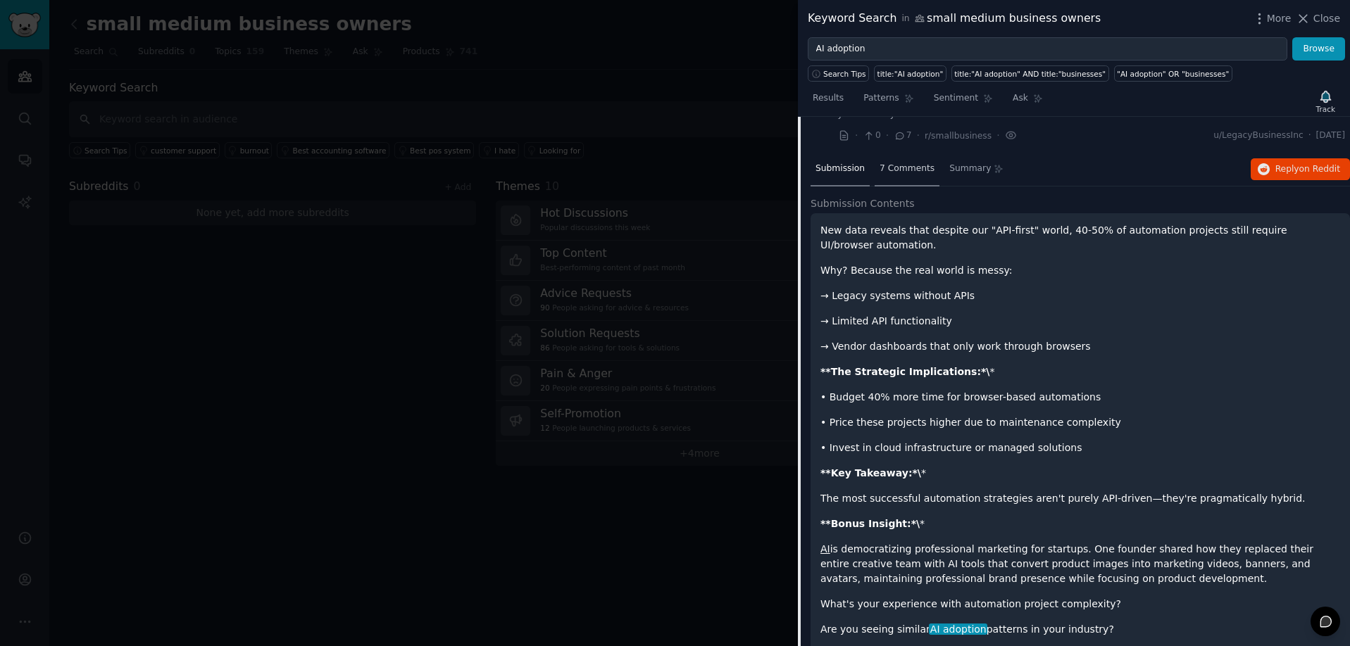
click at [889, 165] on span "7 Comments" at bounding box center [906, 169] width 55 height 13
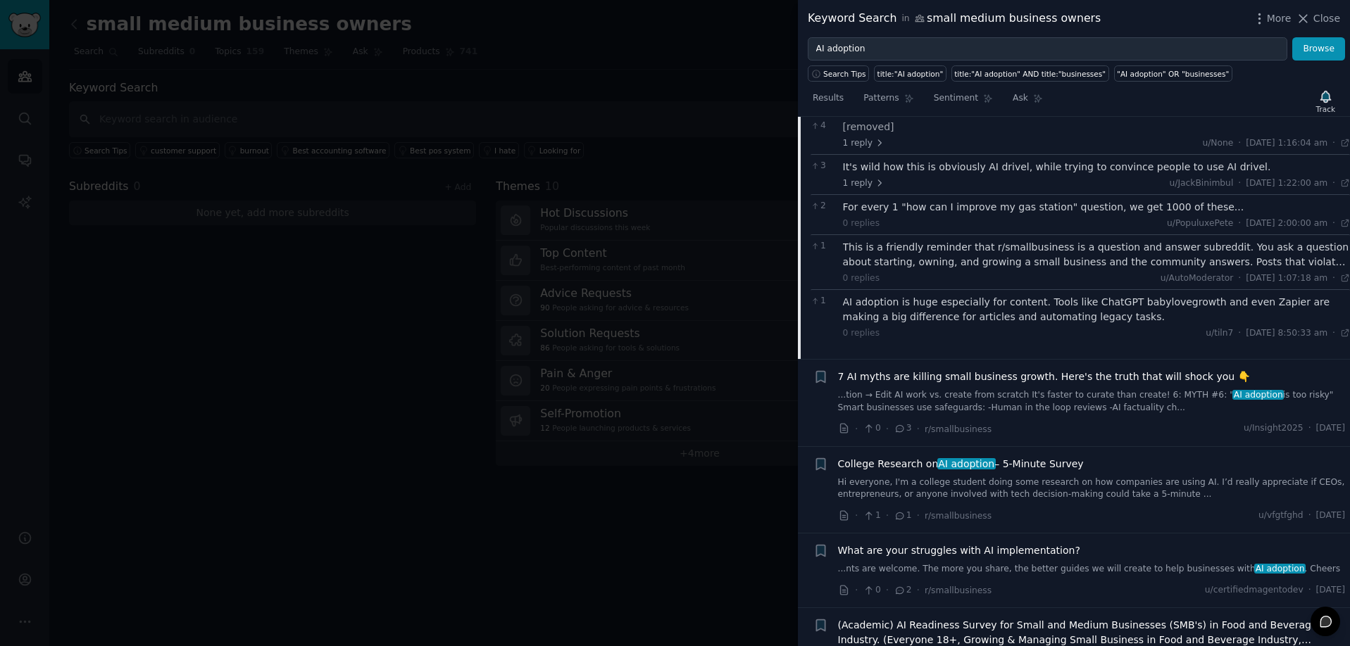
scroll to position [173, 0]
click at [981, 382] on div "7 AI myths are killing small business growth. Here's the truth that will shock …" at bounding box center [1092, 389] width 508 height 44
click at [977, 363] on li "+ 7 AI myths are killing small business growth. Here's the truth that will shoc…" at bounding box center [1074, 401] width 552 height 87
click at [976, 375] on span "7 AI myths are killing small business growth. Here's the truth that will shock …" at bounding box center [1044, 374] width 412 height 15
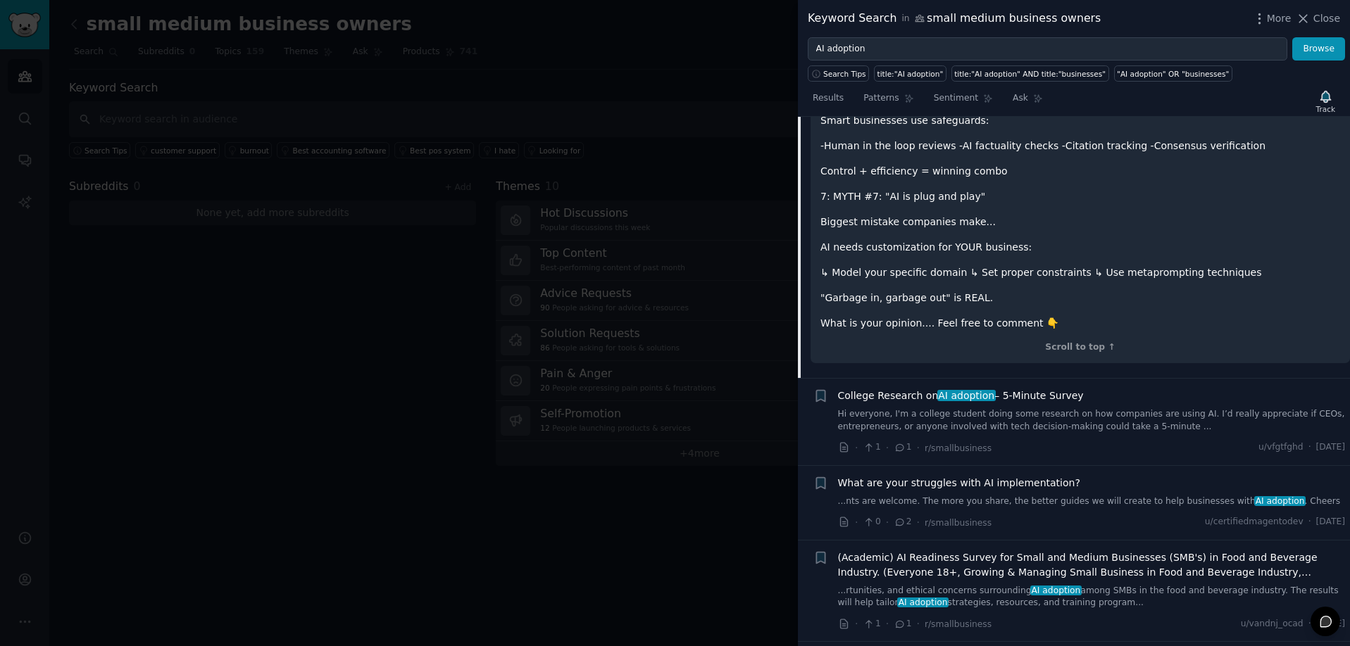
scroll to position [850, 0]
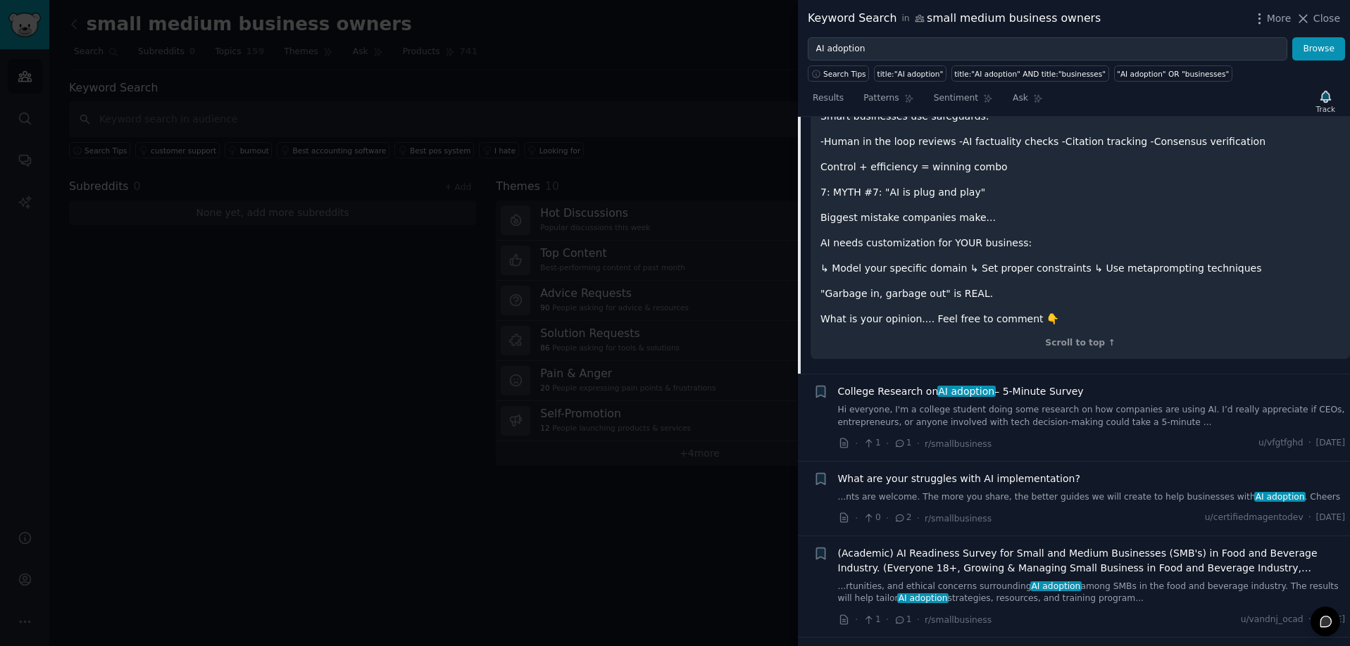
click at [960, 476] on span "What are your struggles with AI implementation?" at bounding box center [959, 479] width 242 height 15
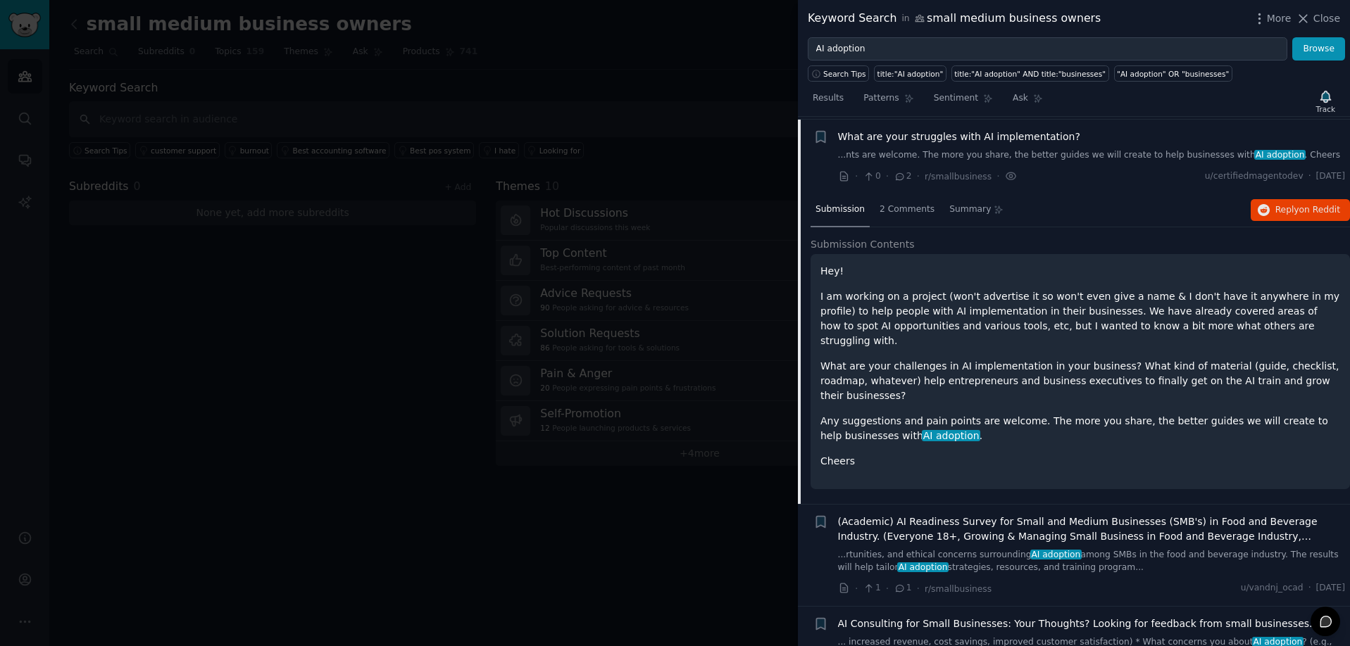
scroll to position [278, 0]
click at [927, 220] on div "2 Comments" at bounding box center [906, 213] width 65 height 34
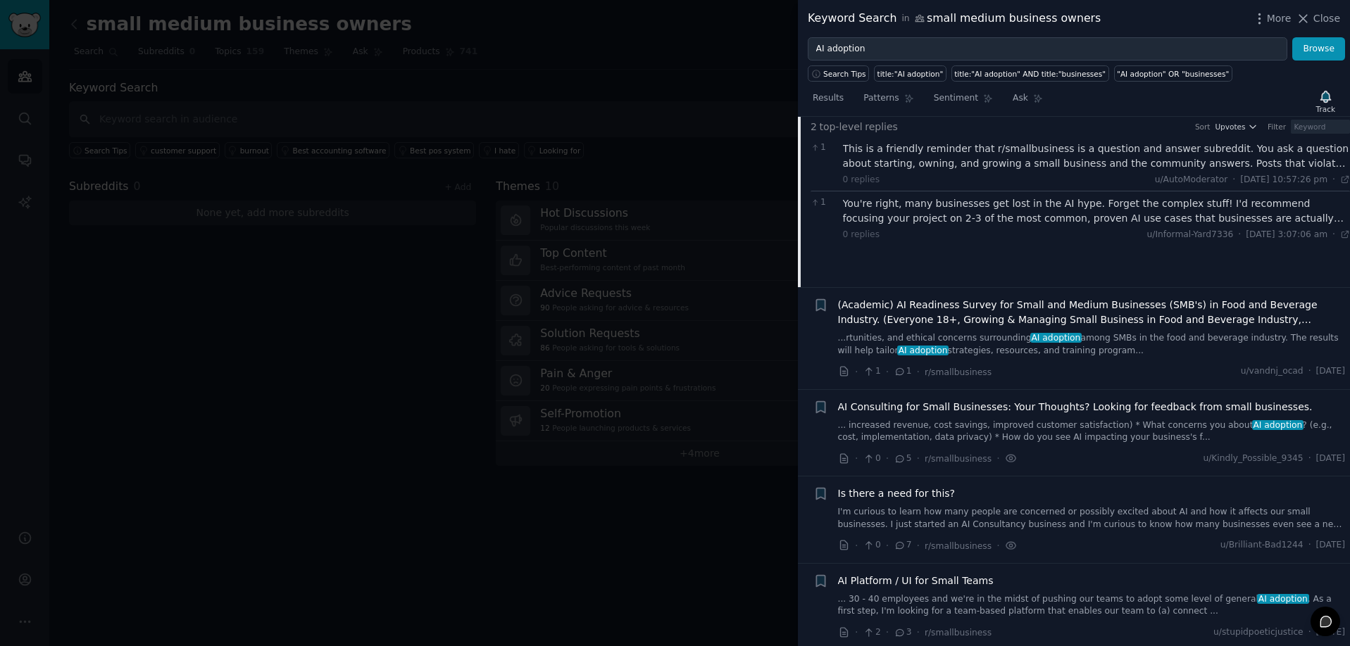
scroll to position [396, 0]
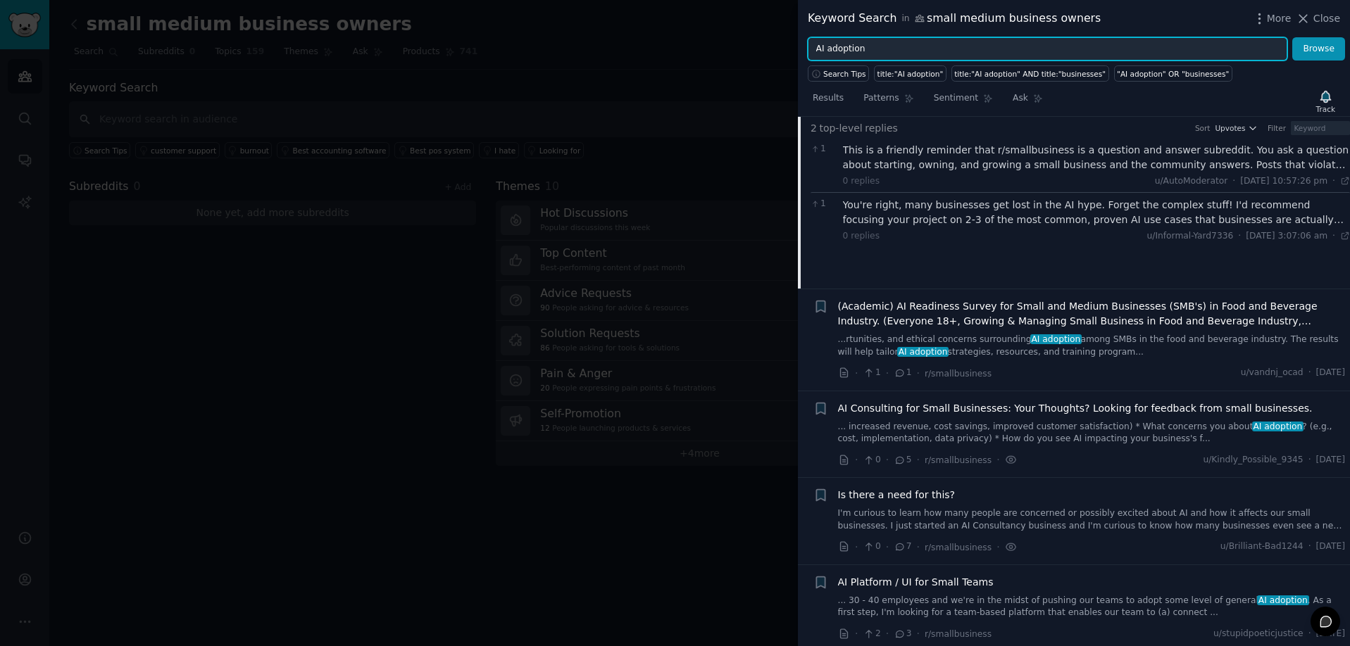
click at [866, 39] on input "AI adoption" at bounding box center [1046, 49] width 479 height 24
click at [867, 43] on input "AI adoption" at bounding box center [1046, 49] width 479 height 24
click at [1319, 49] on button "Browse" at bounding box center [1318, 49] width 53 height 24
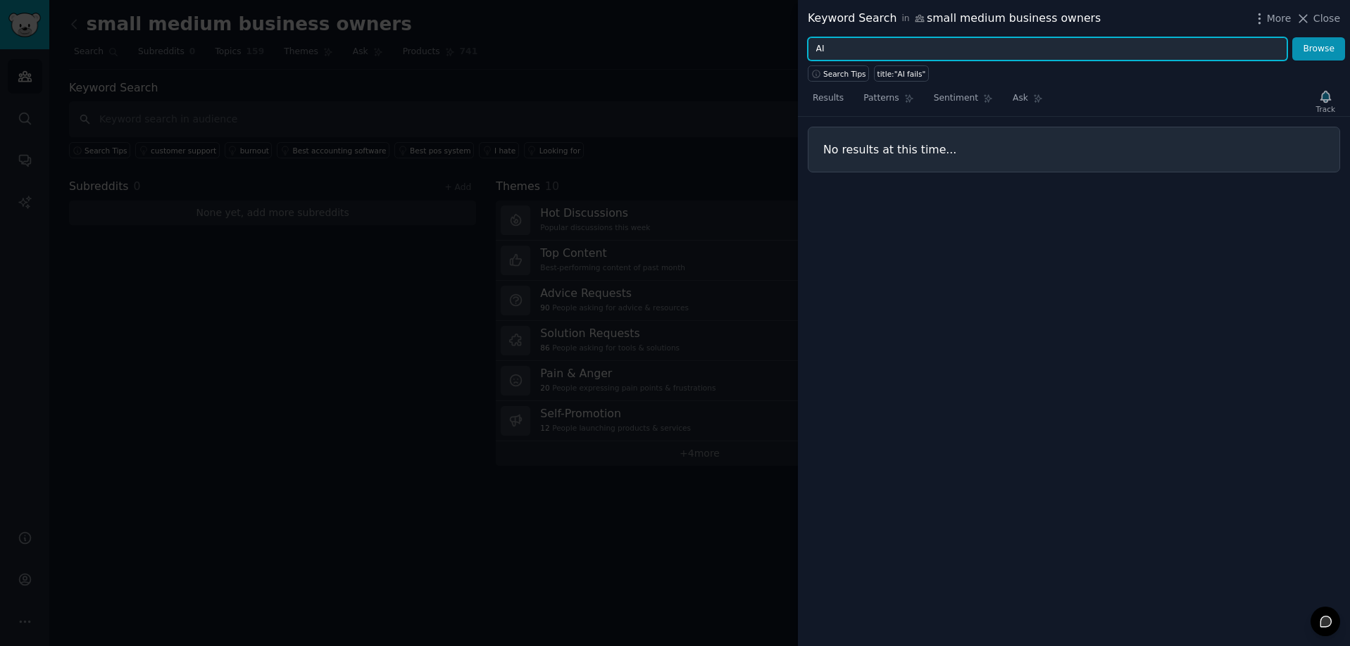
type input "AI"
type input "ETA search"
click at [1319, 49] on button "Browse" at bounding box center [1318, 49] width 53 height 24
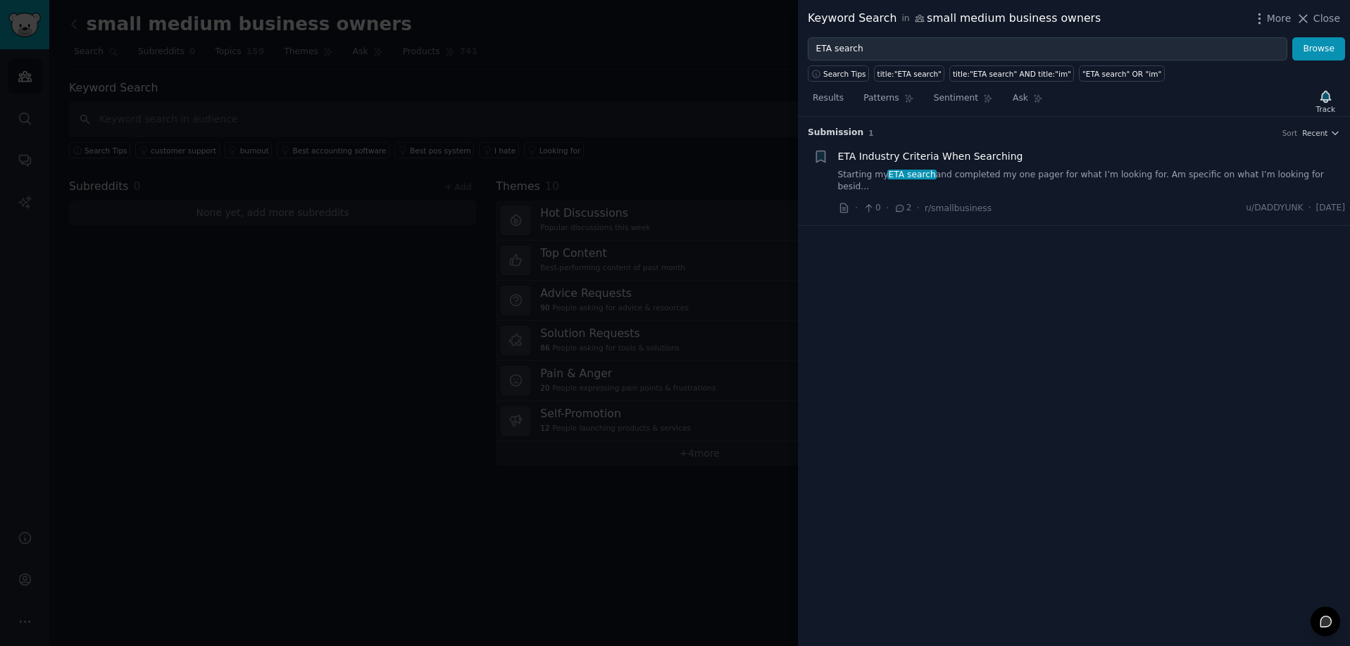
click at [922, 161] on span "ETA Industry Criteria When Searching" at bounding box center [930, 156] width 185 height 15
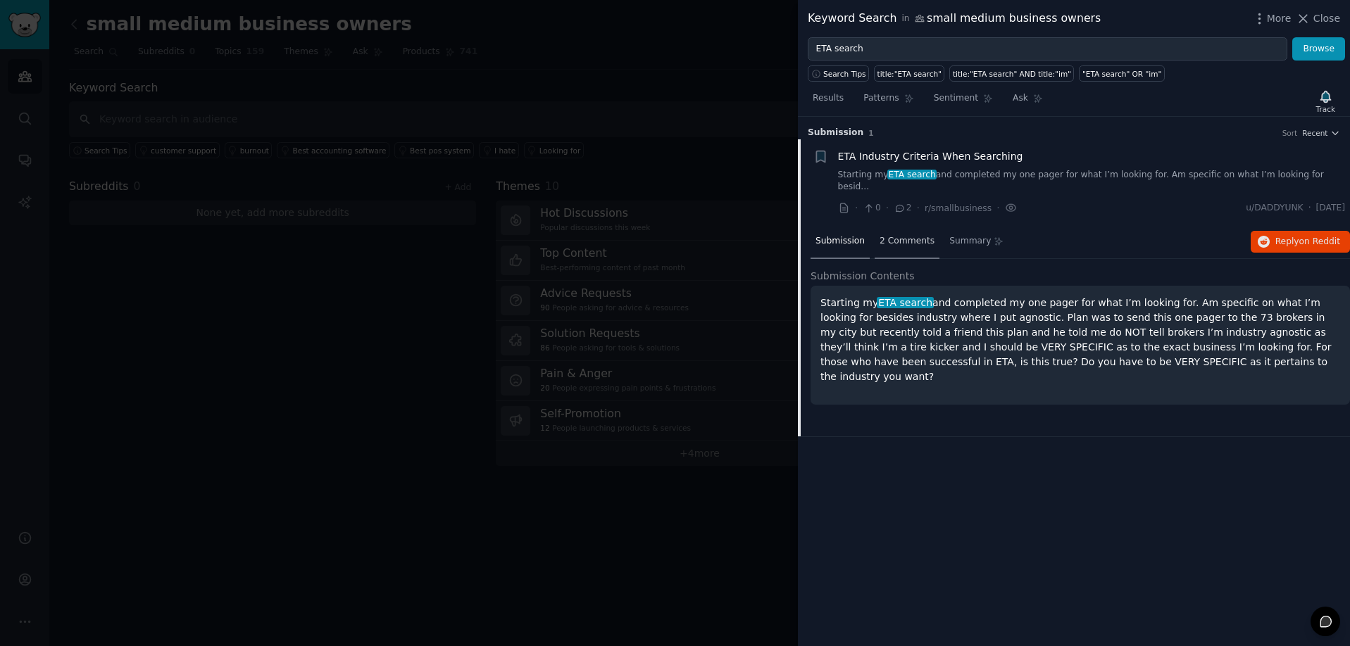
click at [914, 235] on div "2 Comments" at bounding box center [906, 242] width 65 height 34
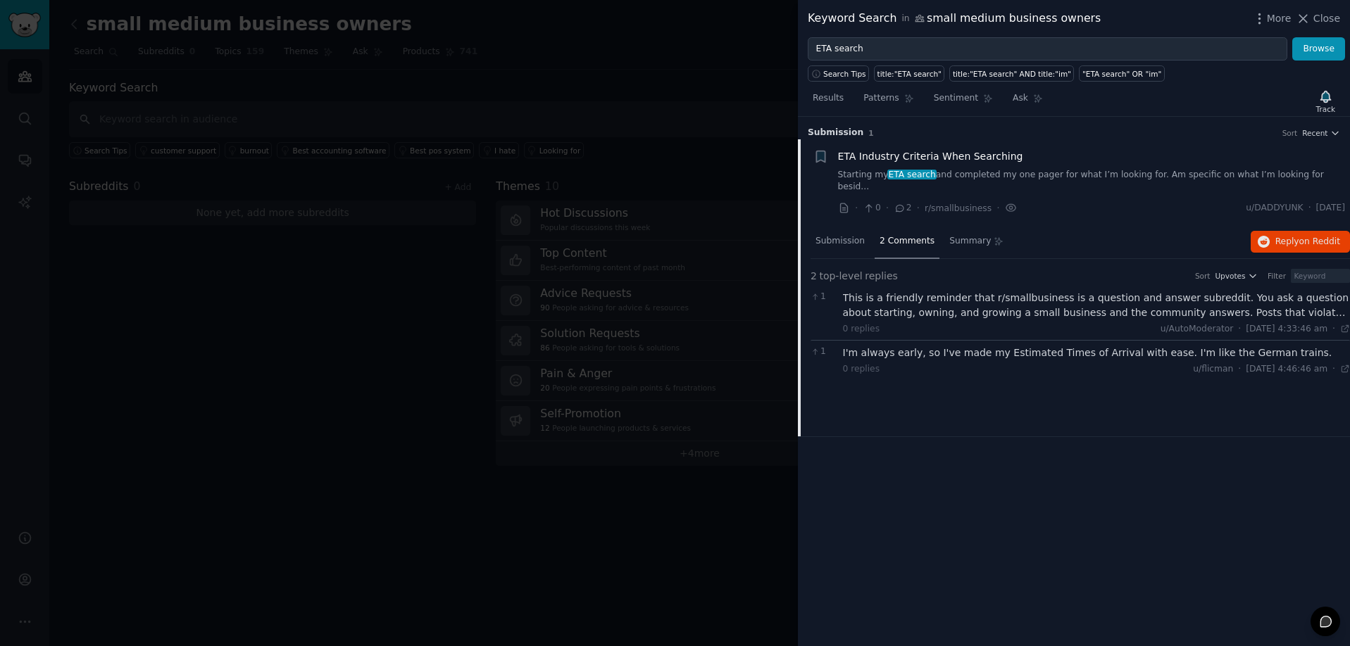
click at [948, 346] on div "I'm always early, so I've made my Estimated Times of Arrival with ease. I'm lik…" at bounding box center [1097, 353] width 508 height 15
click at [981, 363] on div "0 replies u/flicman · Mon 2/12/2024, 4:46:46 am Mon 2/12/2024 ·" at bounding box center [1097, 369] width 508 height 13
click at [1014, 346] on div "I'm always early, so I've made my Estimated Times of Arrival with ease. I'm lik…" at bounding box center [1097, 353] width 508 height 15
click at [1028, 173] on link "Starting my ETA search and completed my one pager for what I’m looking for. Am …" at bounding box center [1092, 181] width 508 height 25
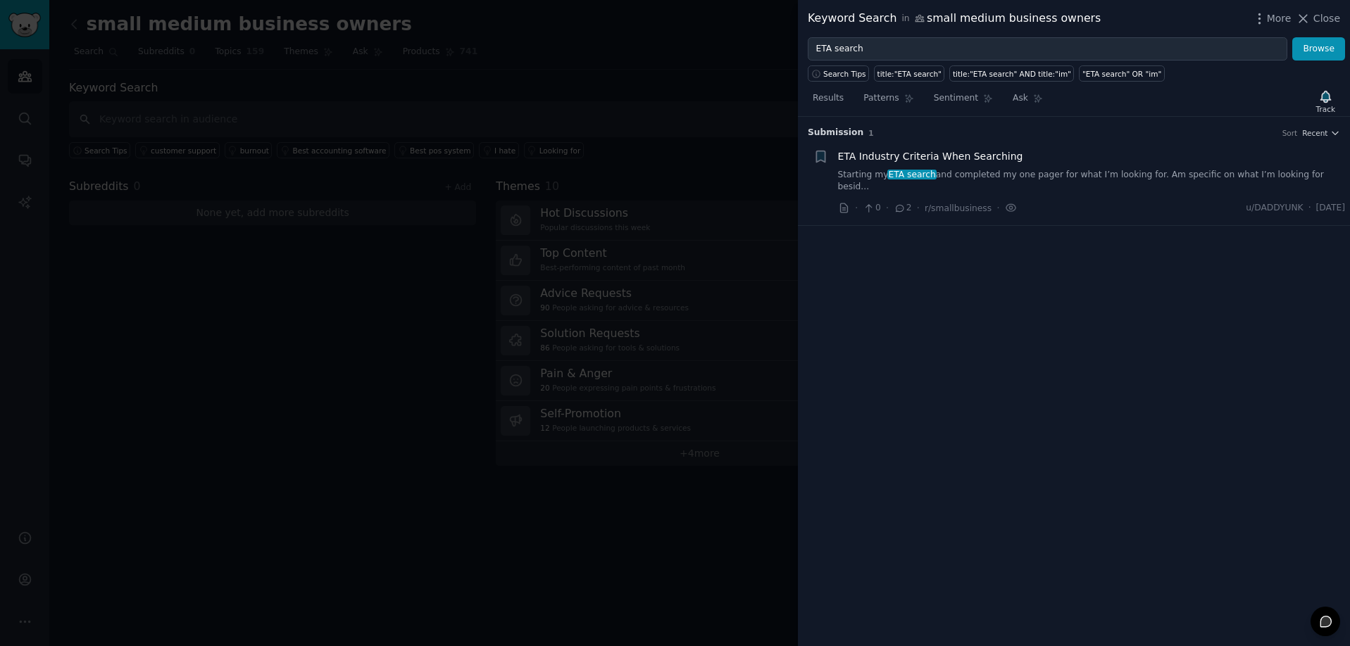
click at [956, 168] on div "ETA Industry Criteria When Searching Starting my ETA search and completed my on…" at bounding box center [1092, 171] width 508 height 44
click at [922, 158] on span "ETA Industry Criteria When Searching" at bounding box center [930, 156] width 185 height 15
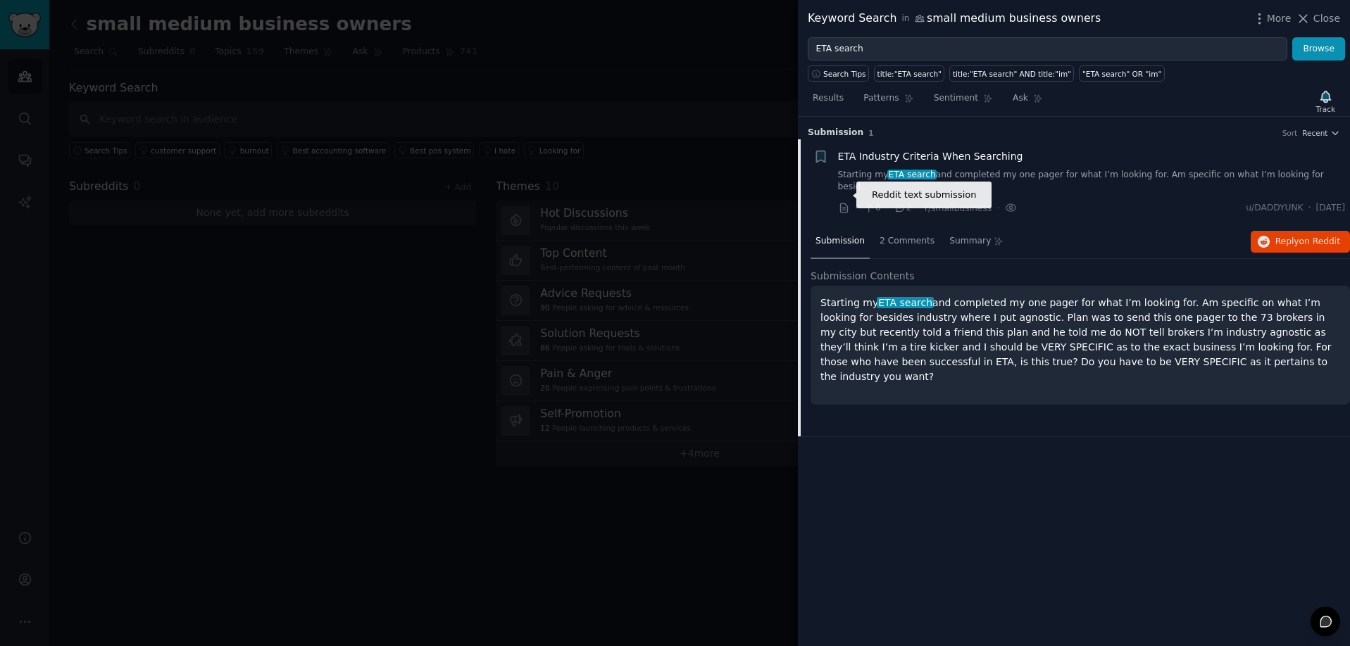
click at [843, 202] on icon at bounding box center [844, 208] width 13 height 13
click at [953, 532] on div "Submission 1 Sort Recent Reddit text submission + ETA Industry Criteria When Se…" at bounding box center [1074, 381] width 552 height 529
click at [365, 433] on div at bounding box center [675, 323] width 1350 height 646
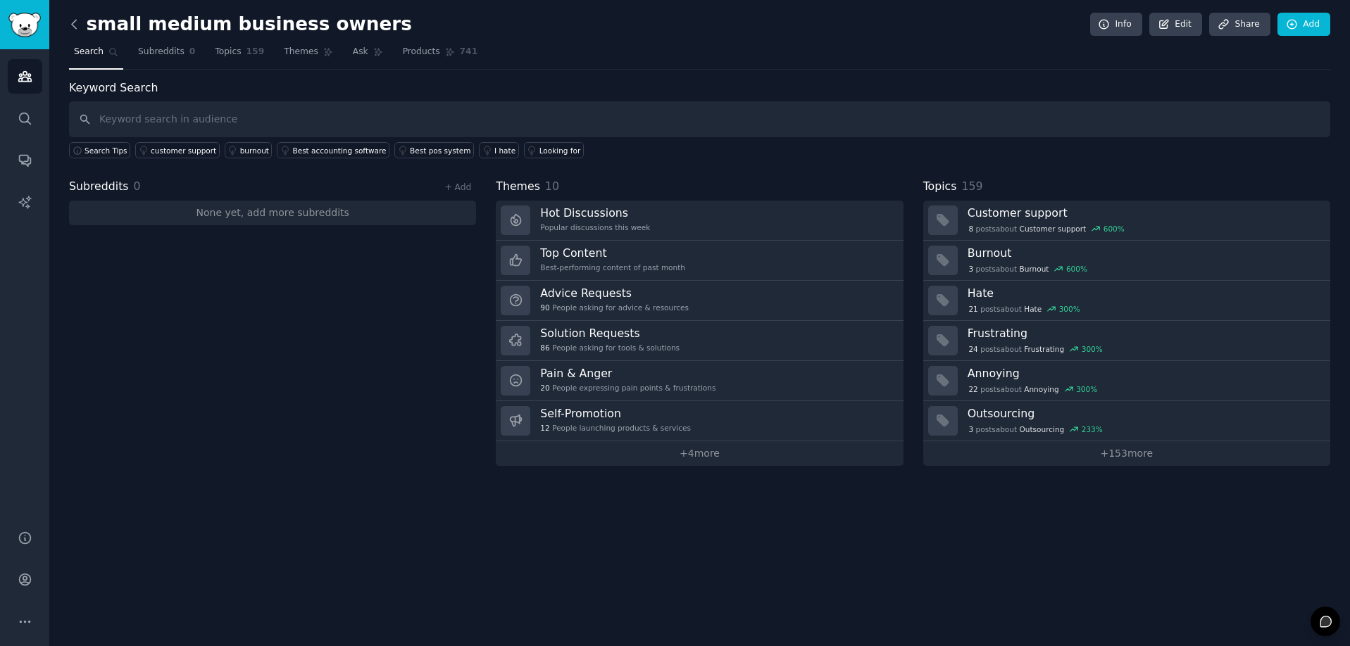
click at [76, 21] on icon at bounding box center [74, 24] width 15 height 15
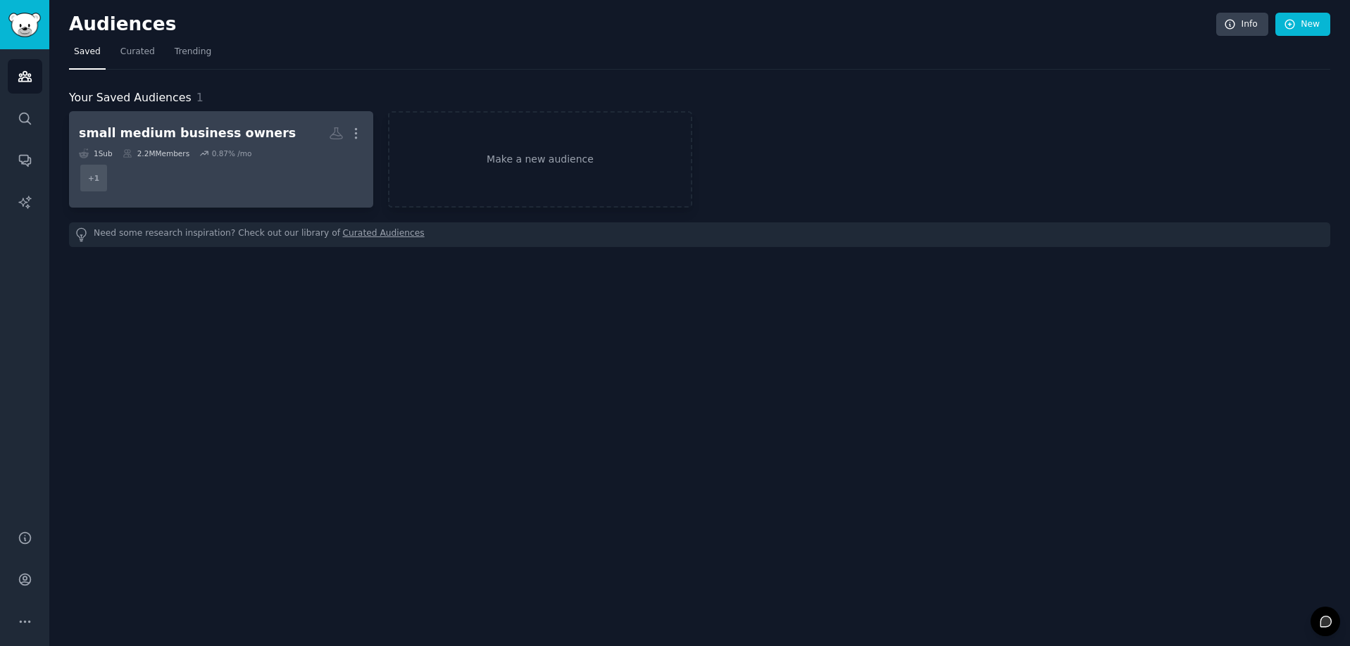
click at [220, 129] on div "small medium business owners" at bounding box center [187, 134] width 217 height 18
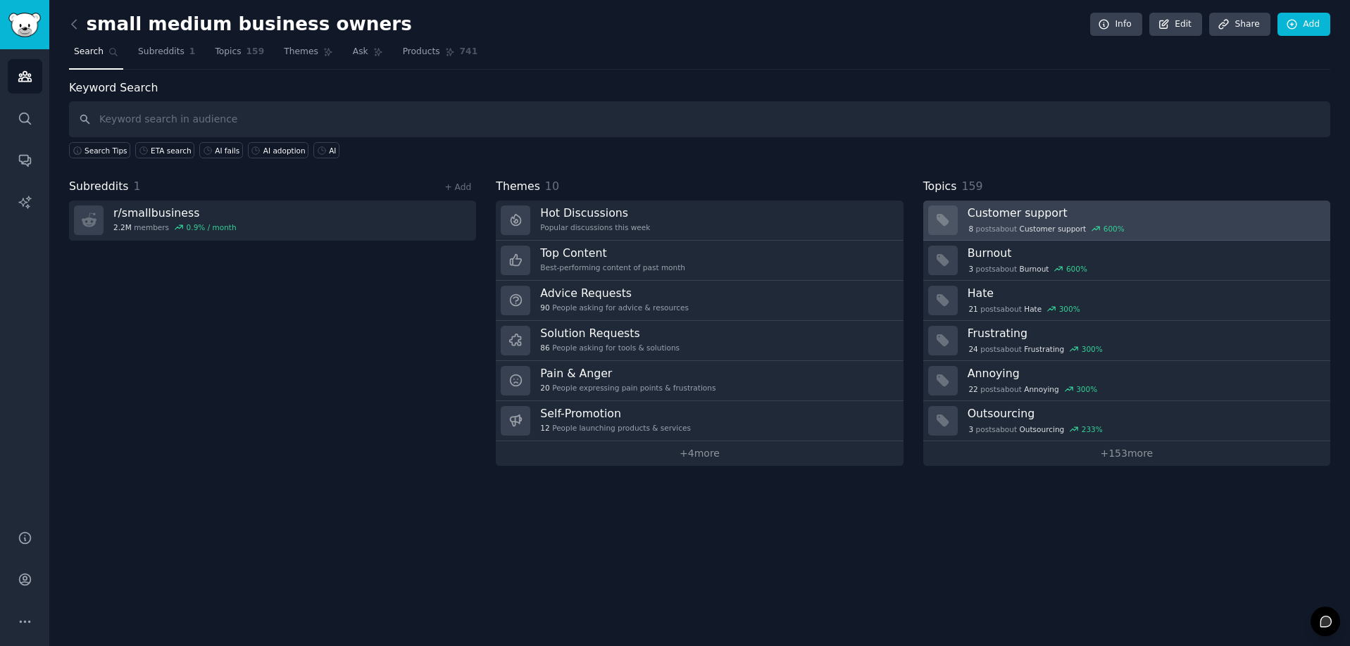
click at [1037, 210] on h3 "Customer support" at bounding box center [1143, 213] width 353 height 15
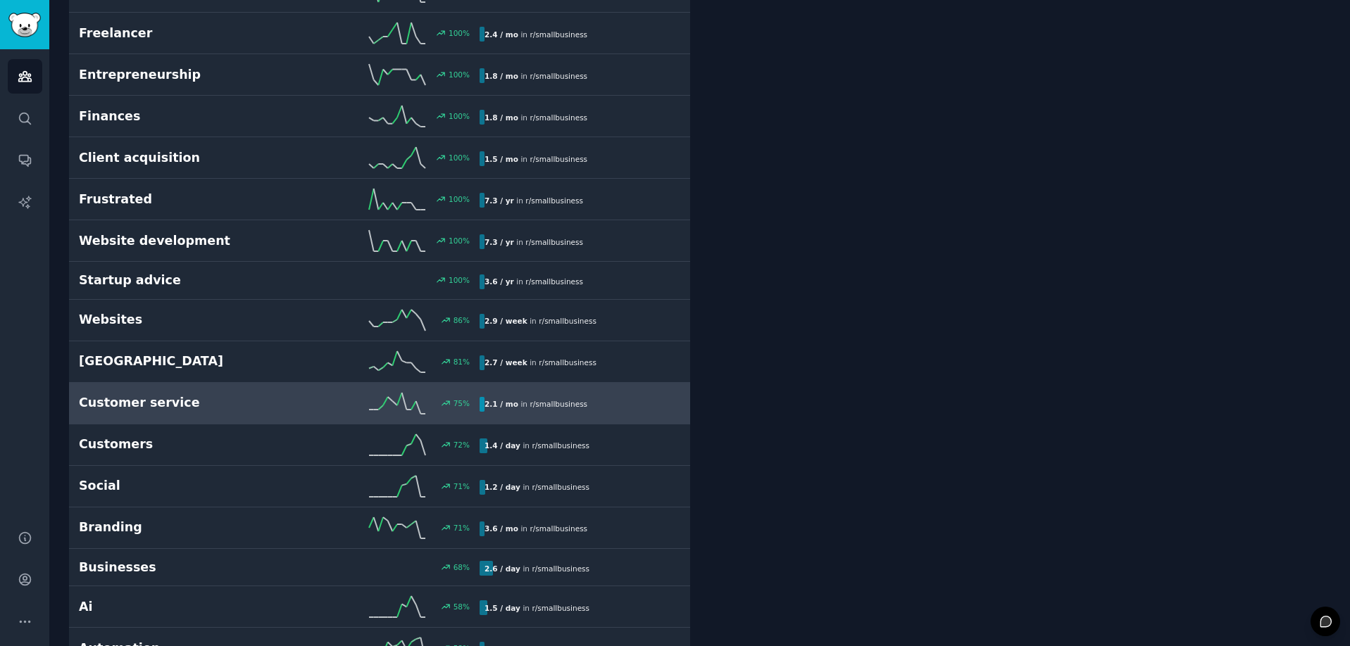
scroll to position [780, 0]
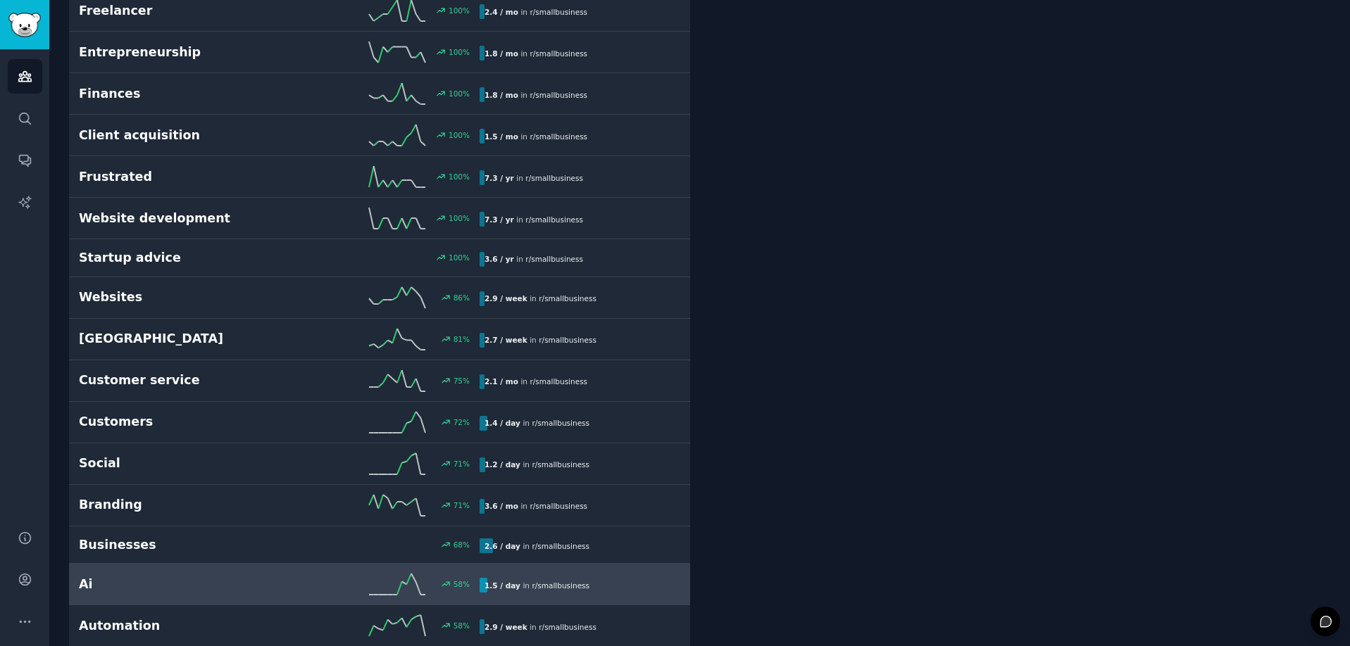
click at [96, 579] on h2 "Ai" at bounding box center [179, 585] width 201 height 18
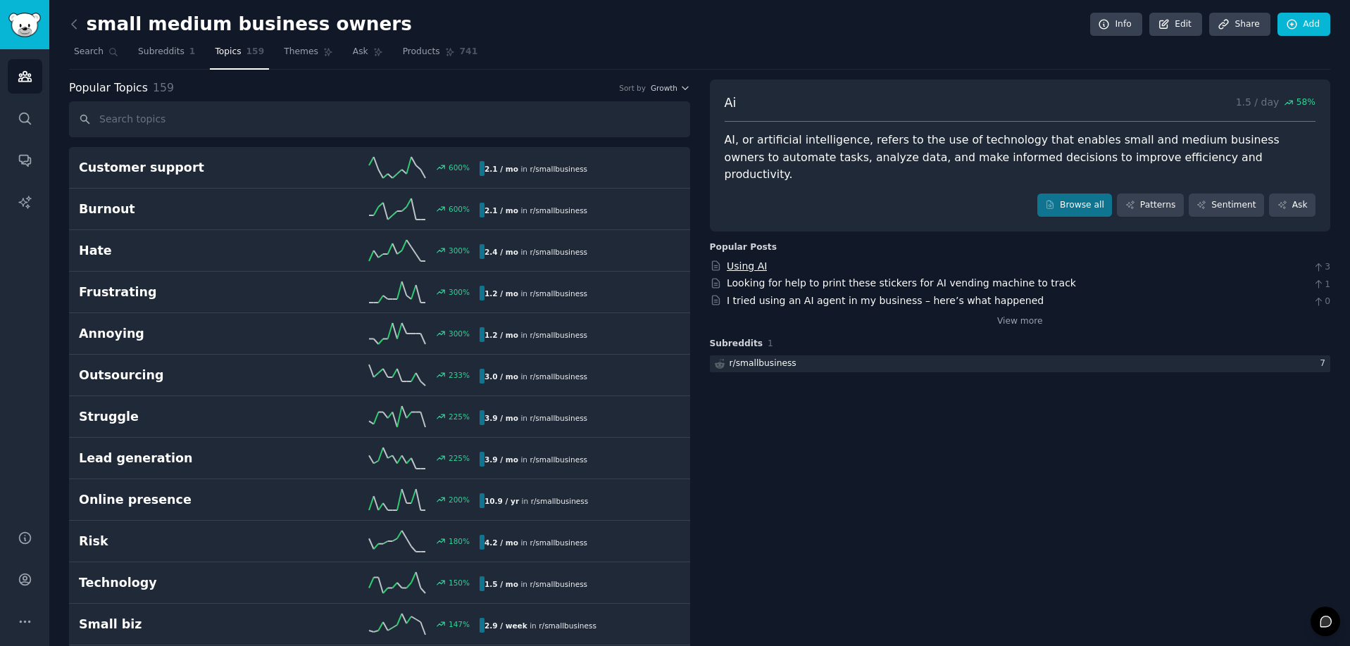
click at [755, 260] on link "Using AI" at bounding box center [747, 265] width 40 height 11
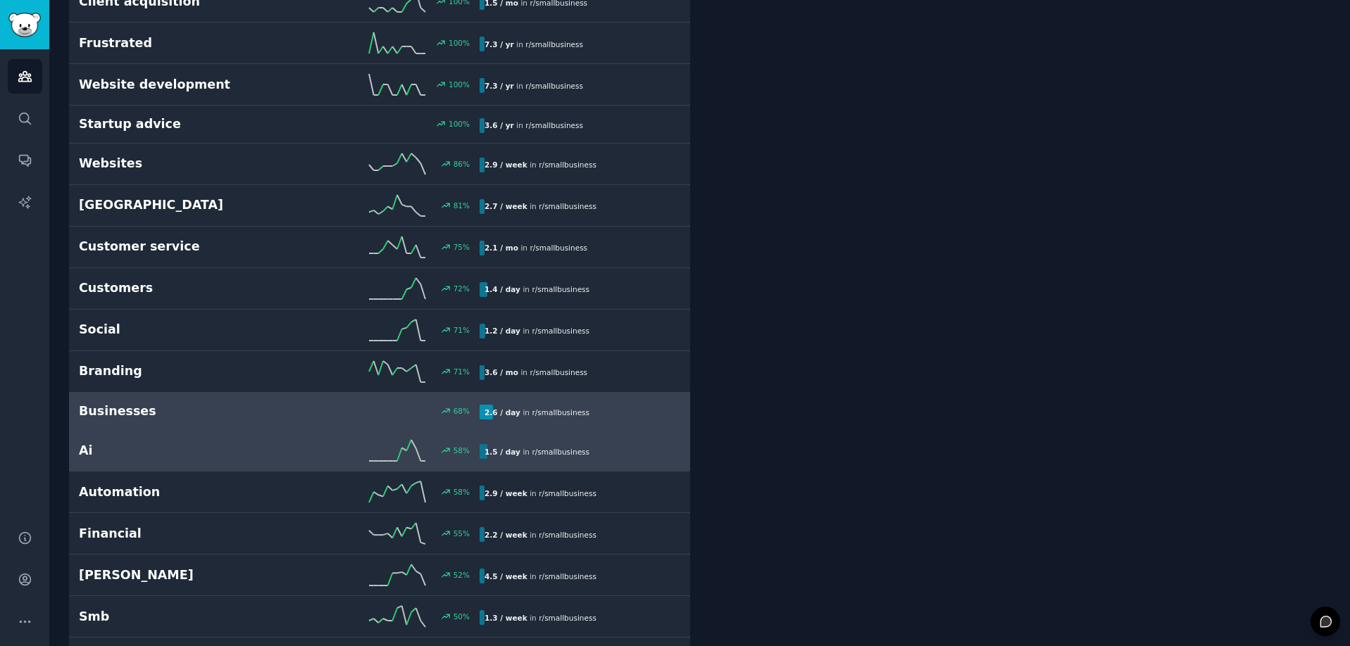
scroll to position [914, 0]
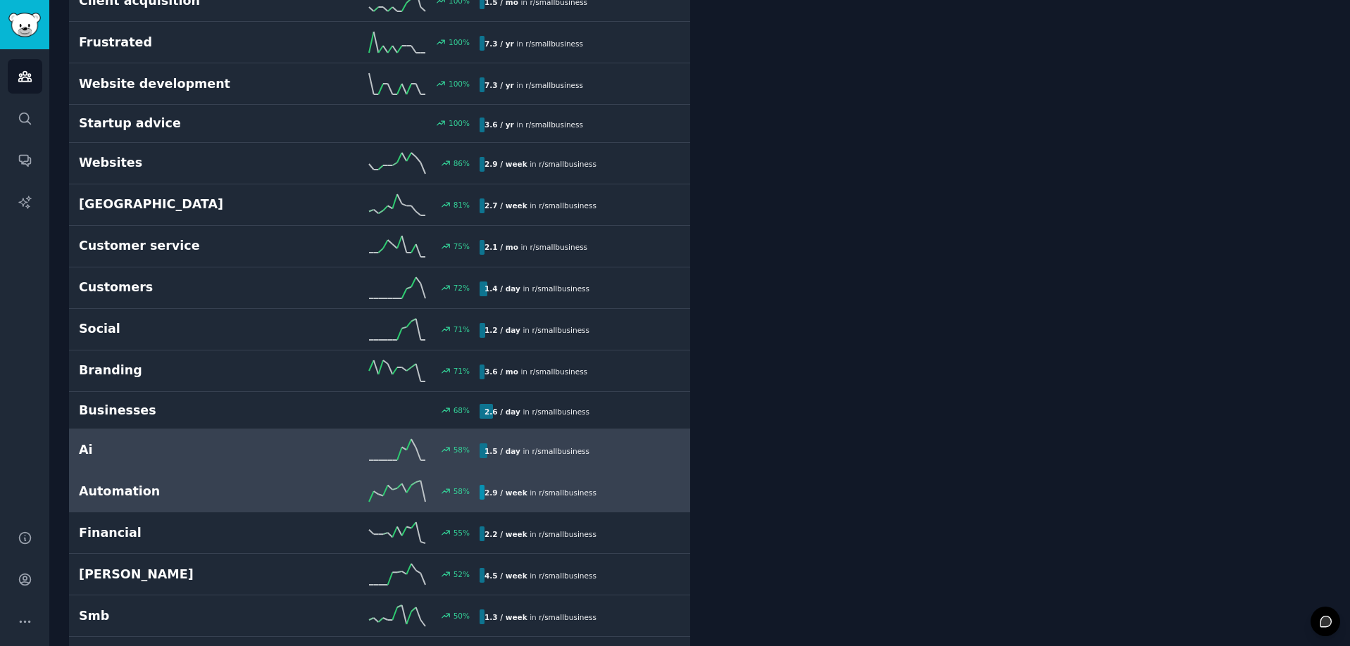
click at [144, 501] on link "Automation 58 % 2.9 / week in r/ smallbusiness" at bounding box center [379, 492] width 621 height 42
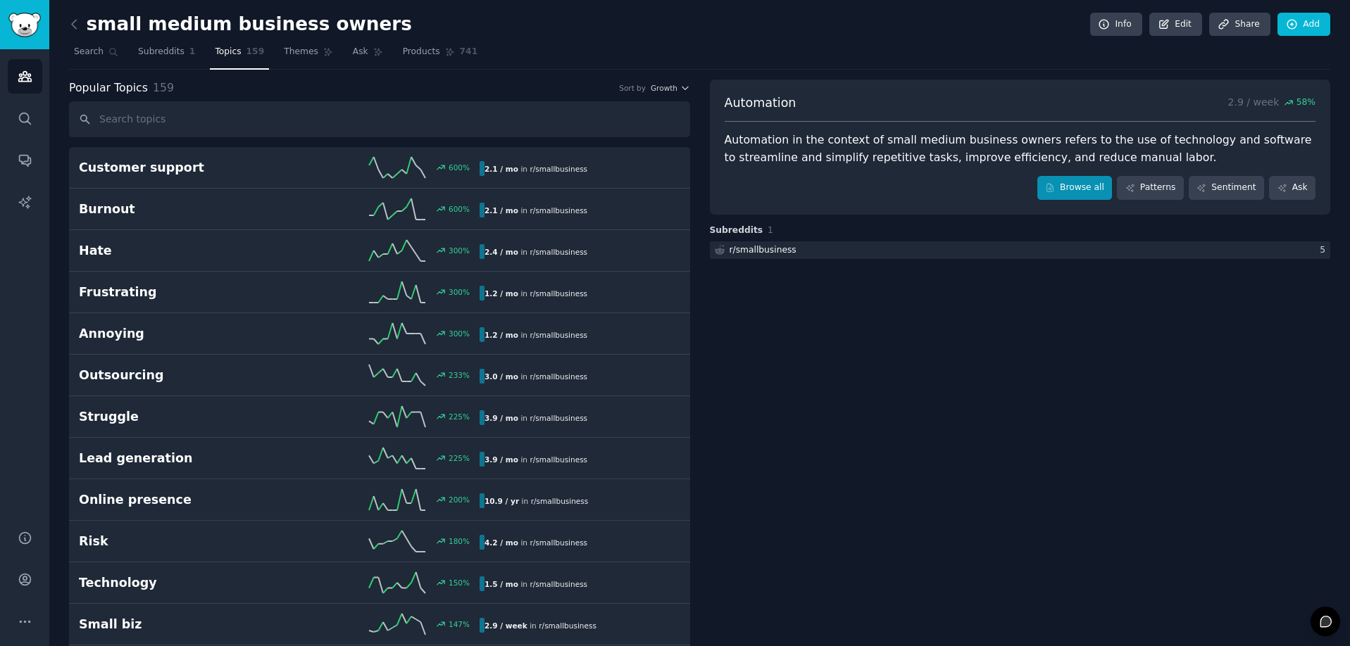
click at [1092, 184] on link "Browse all" at bounding box center [1074, 188] width 75 height 24
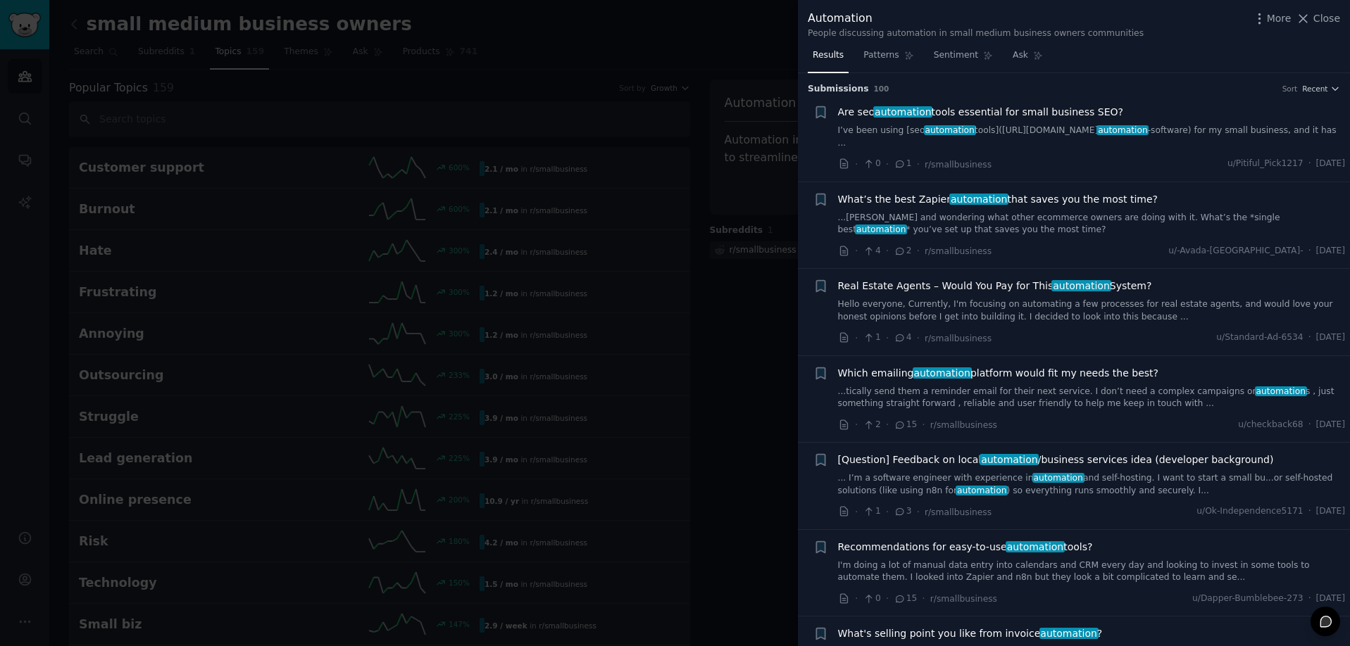
click at [781, 411] on div at bounding box center [675, 323] width 1350 height 646
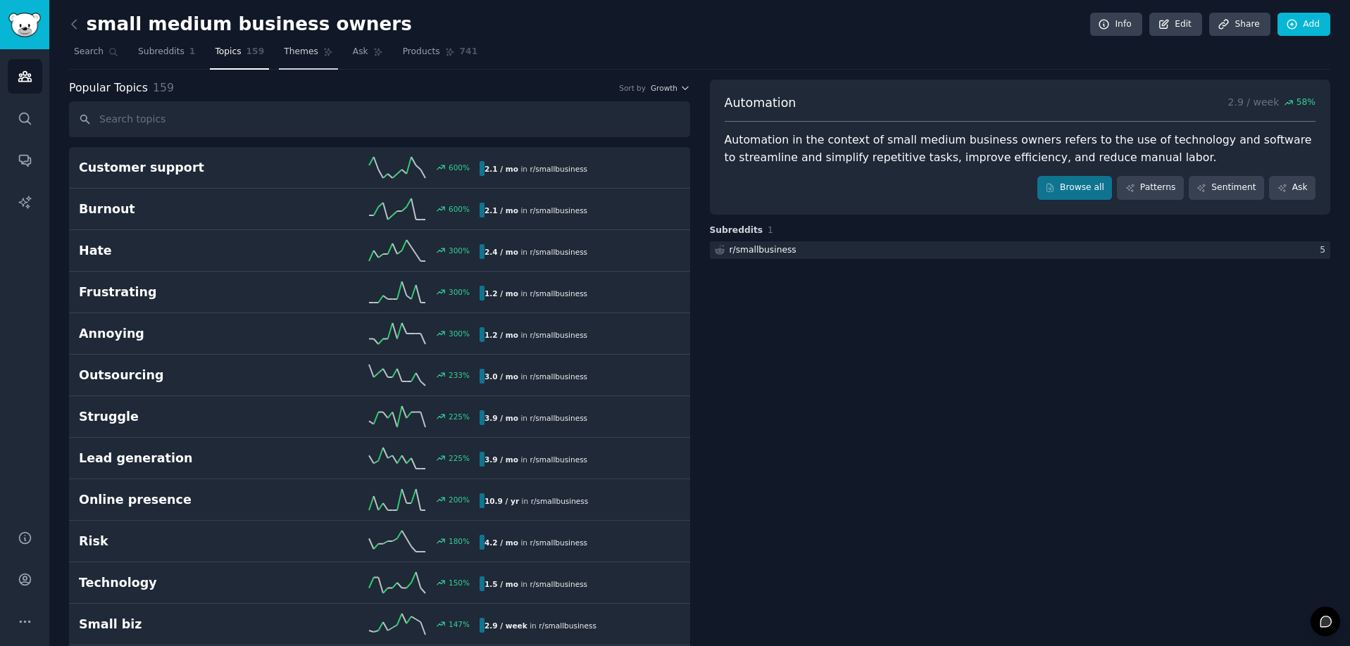
click at [296, 55] on span "Themes" at bounding box center [301, 52] width 34 height 13
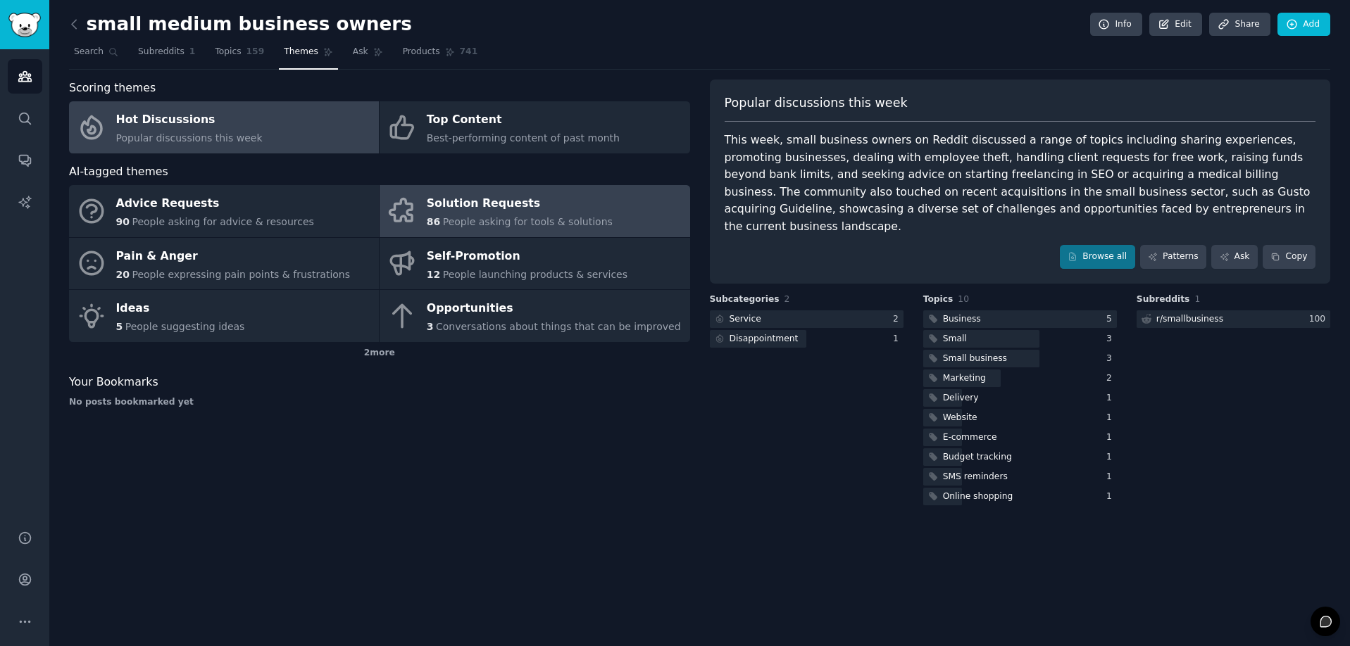
click at [498, 227] on div "86 People asking for tools & solutions" at bounding box center [520, 222] width 186 height 15
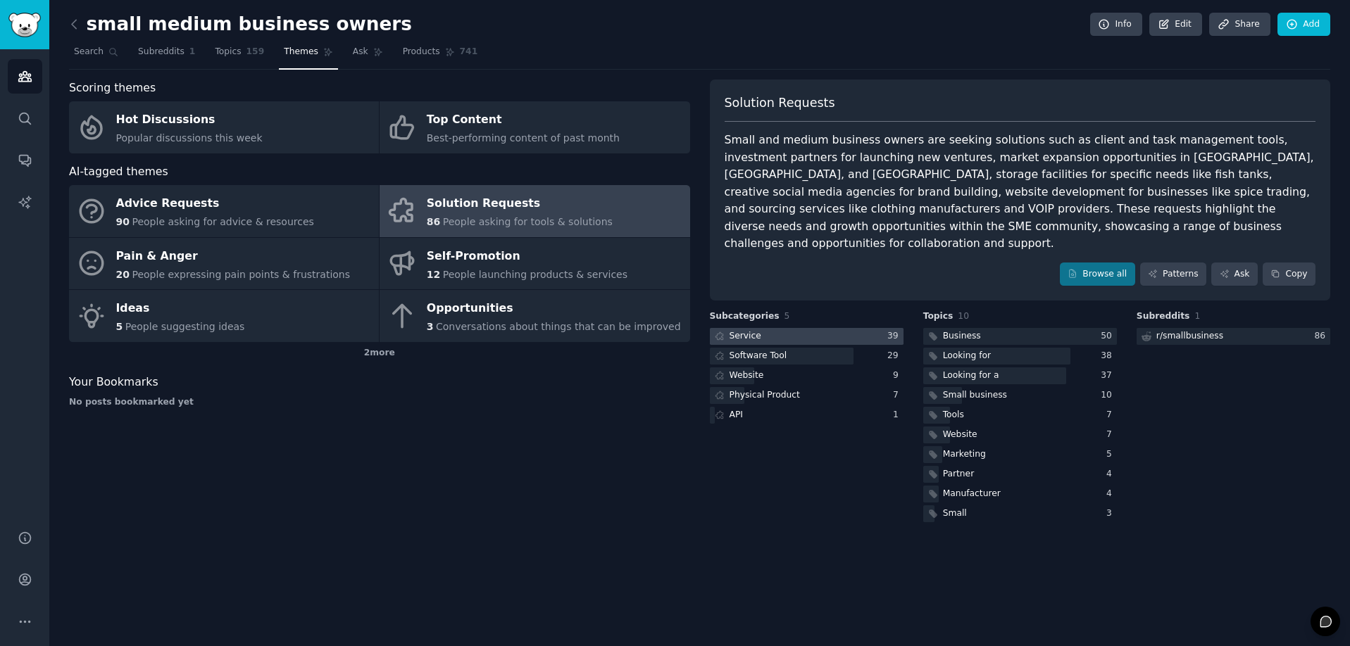
click at [787, 328] on div at bounding box center [807, 337] width 194 height 18
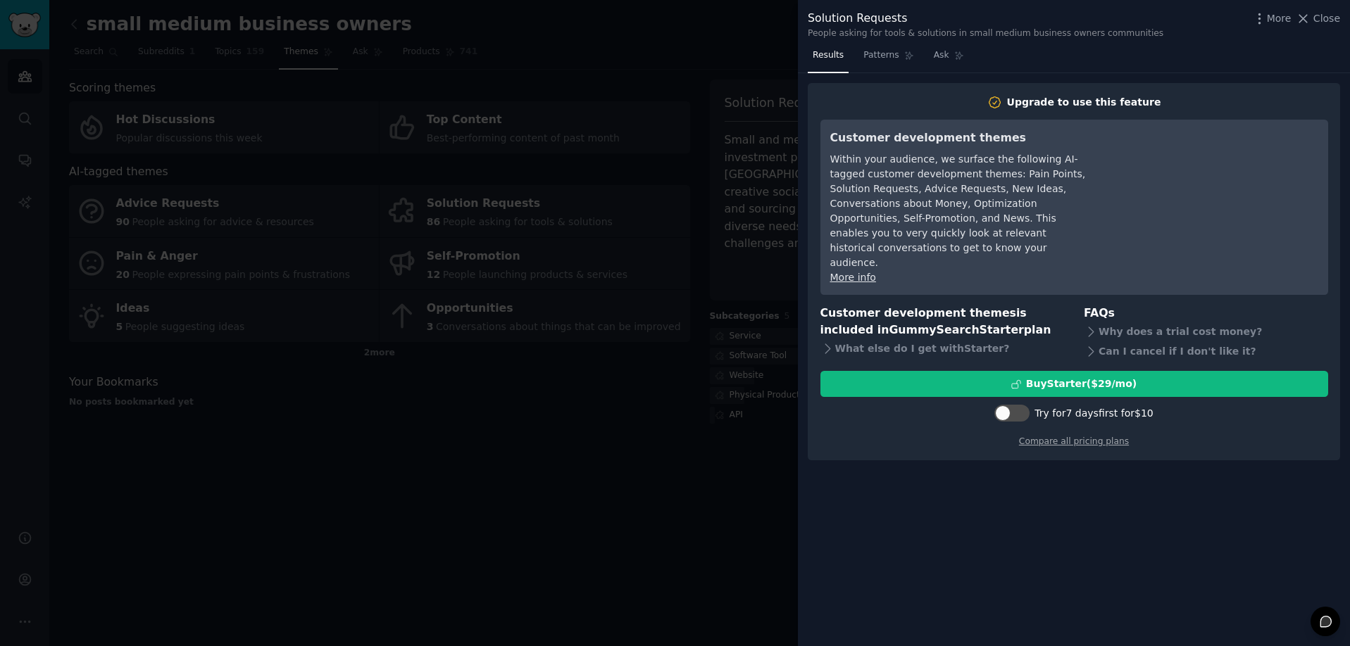
click at [908, 172] on div "Within your audience, we surface the following AI-tagged customer development t…" at bounding box center [958, 211] width 257 height 118
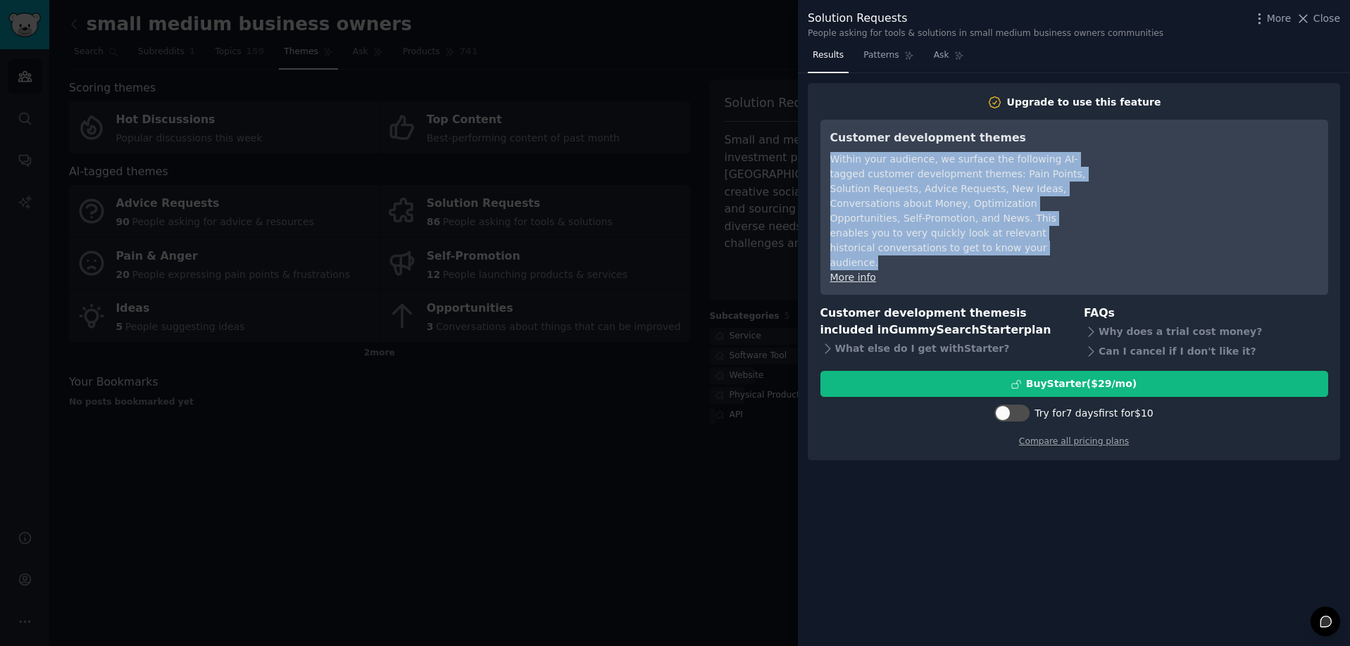
click at [908, 172] on div "Within your audience, we surface the following AI-tagged customer development t…" at bounding box center [958, 211] width 257 height 118
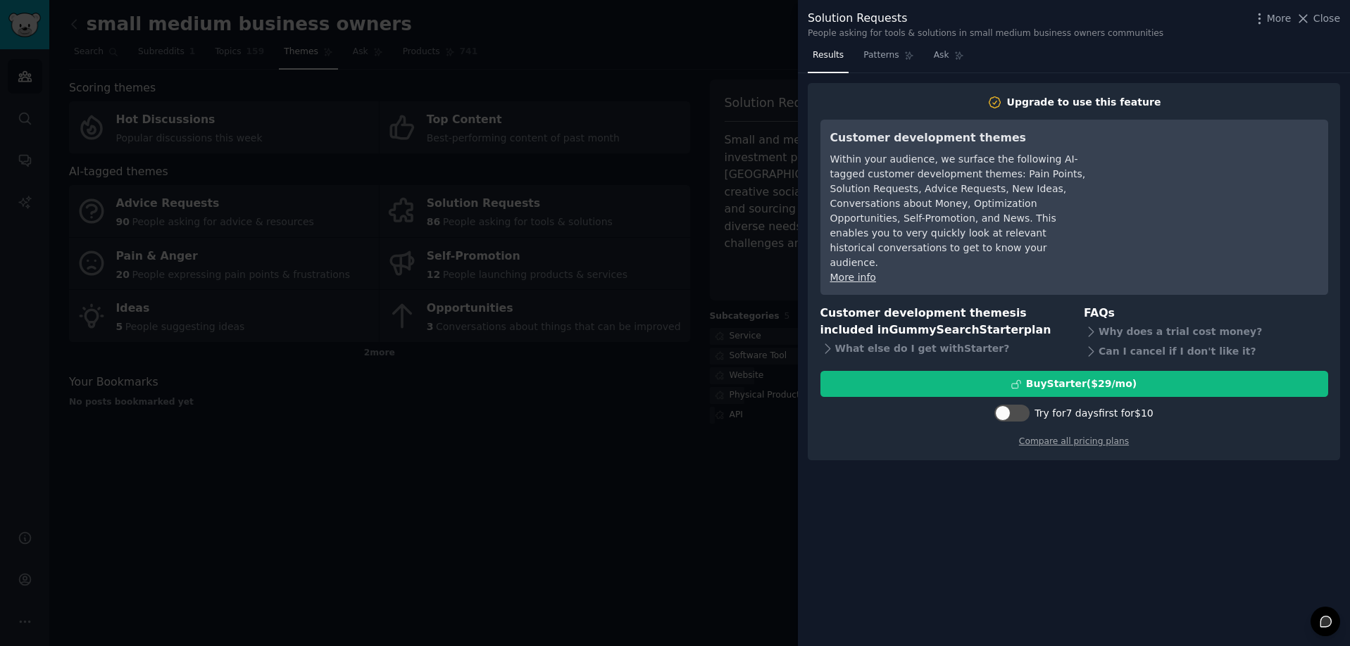
click at [496, 491] on div at bounding box center [675, 323] width 1350 height 646
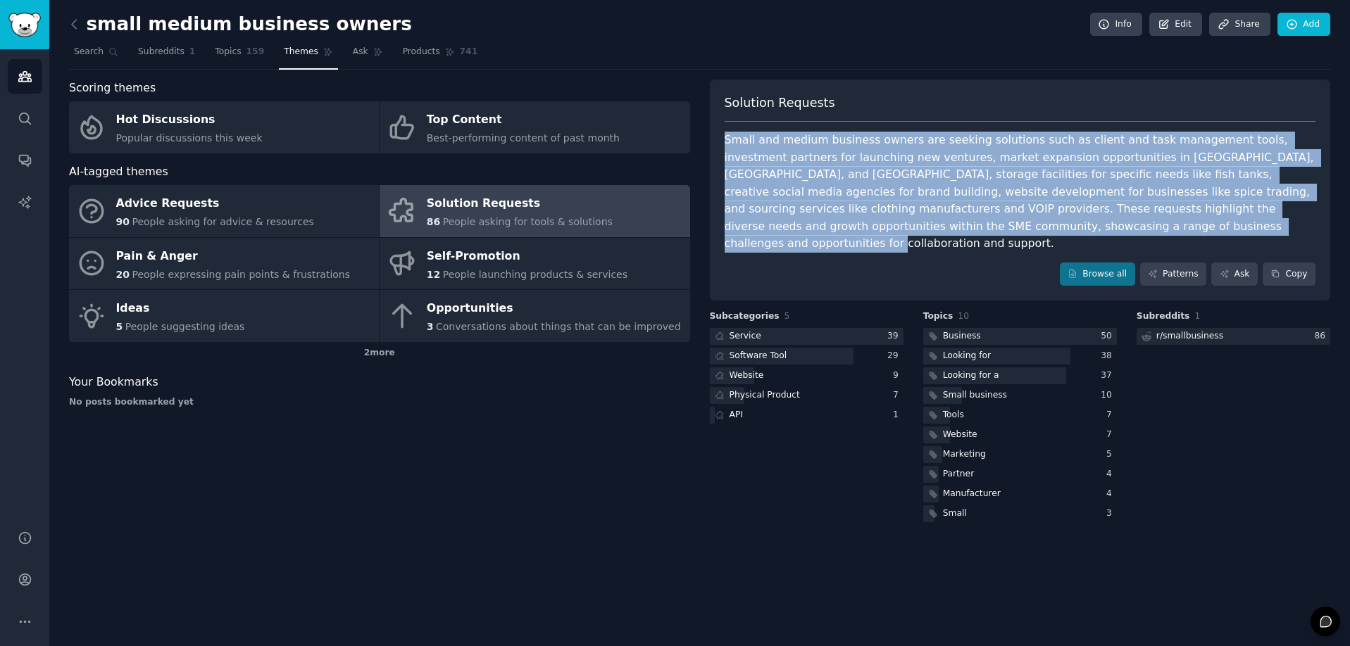
drag, startPoint x: 724, startPoint y: 138, endPoint x: 1050, endPoint y: 218, distance: 335.5
click at [1050, 218] on div "Small and medium business owners are seeking solutions such as client and task …" at bounding box center [1019, 192] width 591 height 121
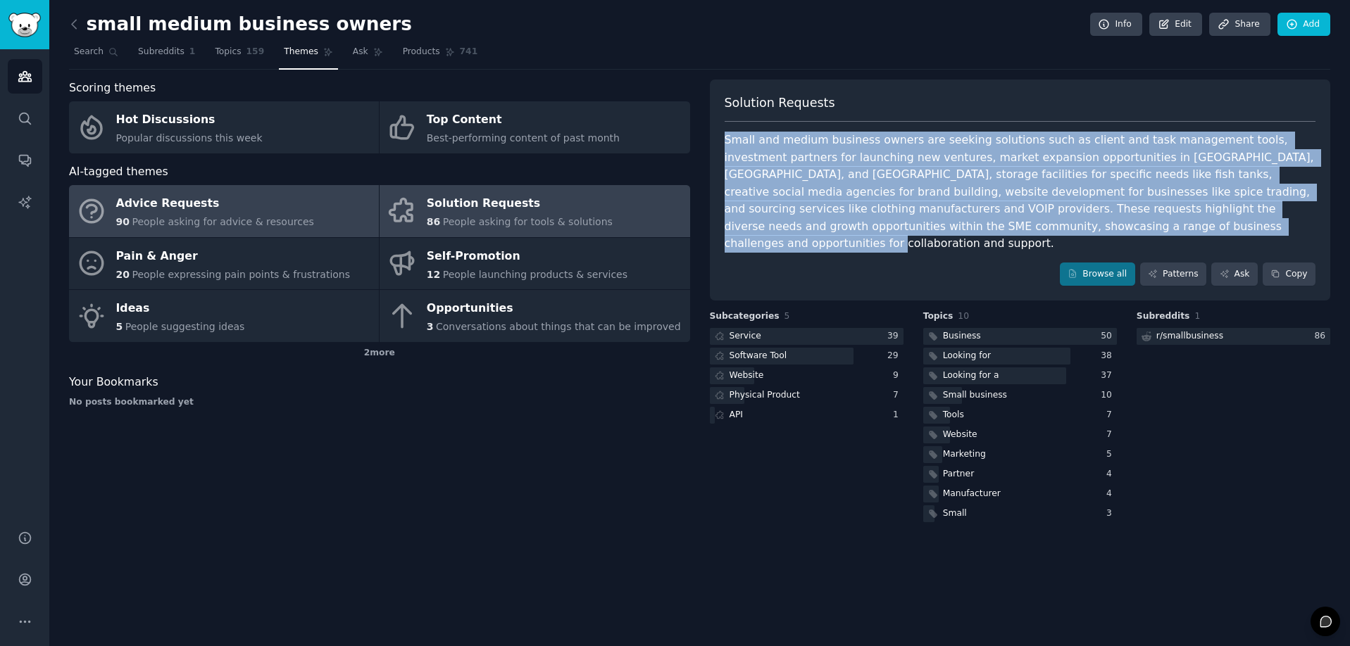
click at [244, 206] on div "Advice Requests" at bounding box center [215, 204] width 198 height 23
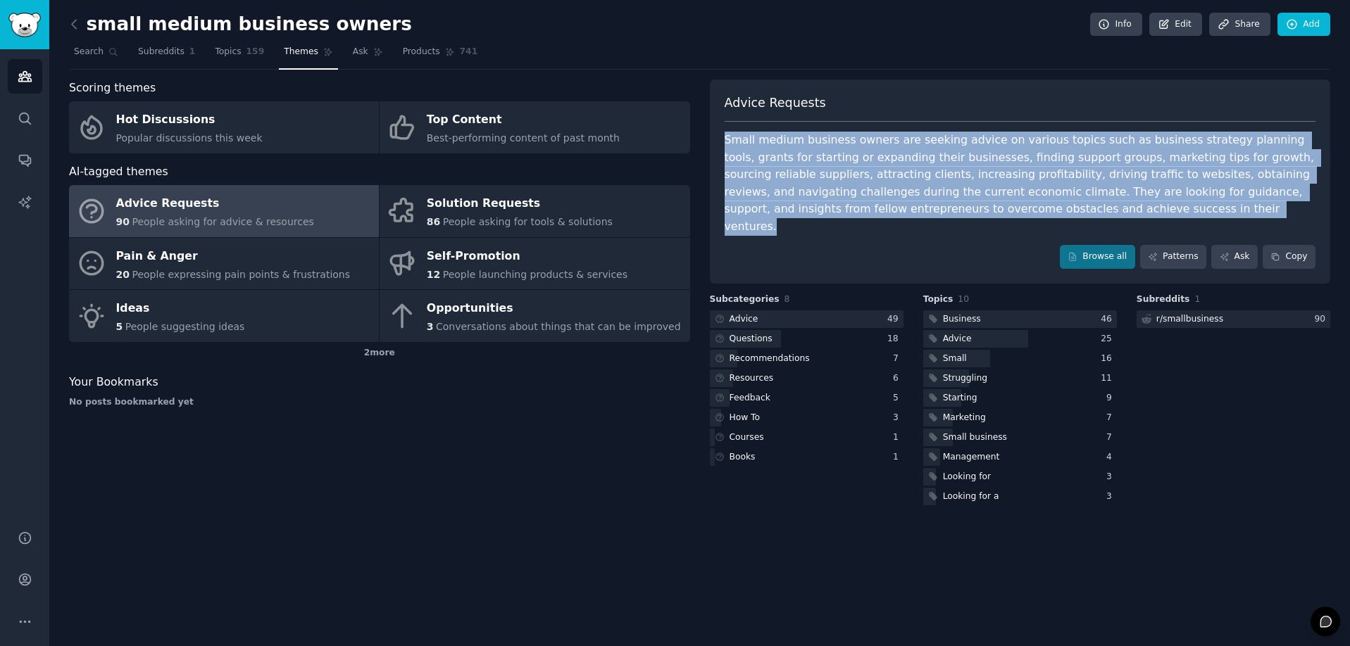
drag, startPoint x: 724, startPoint y: 140, endPoint x: 1129, endPoint y: 197, distance: 408.8
click at [1129, 197] on div "Small medium business owners are seeking advice on various topics such as busin…" at bounding box center [1019, 183] width 591 height 103
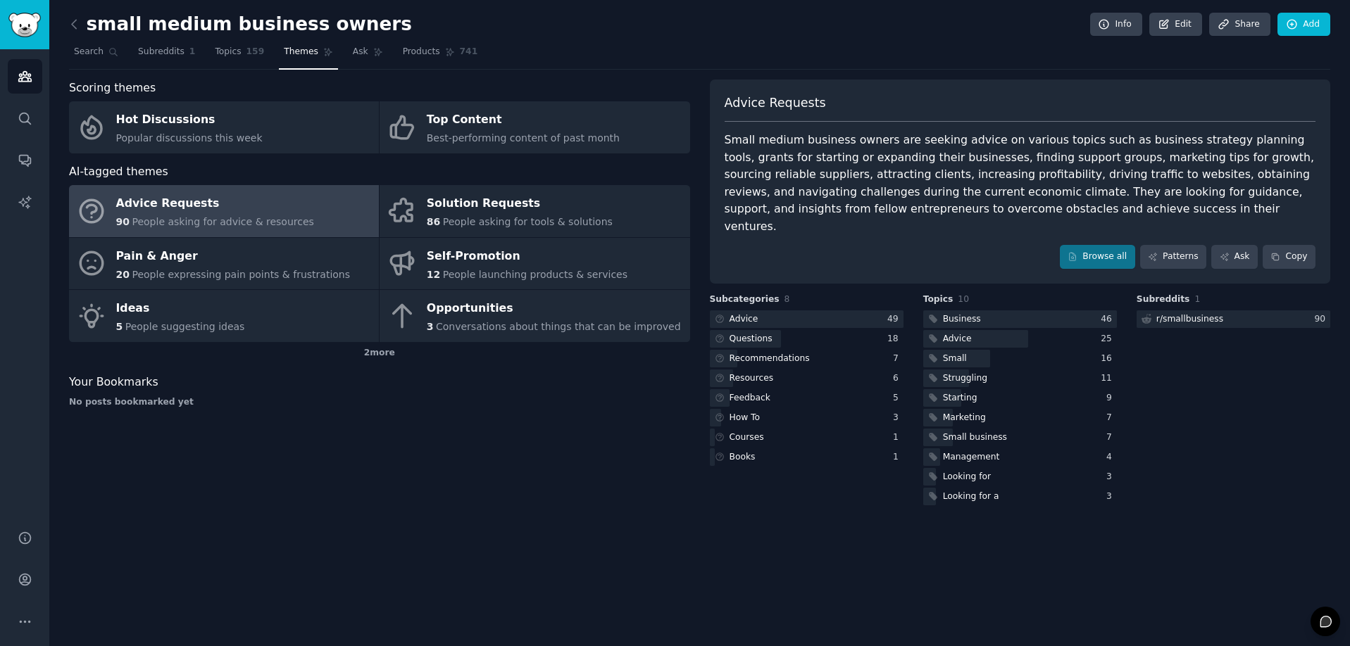
click at [726, 140] on div "Small medium business owners are seeking advice on various topics such as busin…" at bounding box center [1019, 183] width 591 height 103
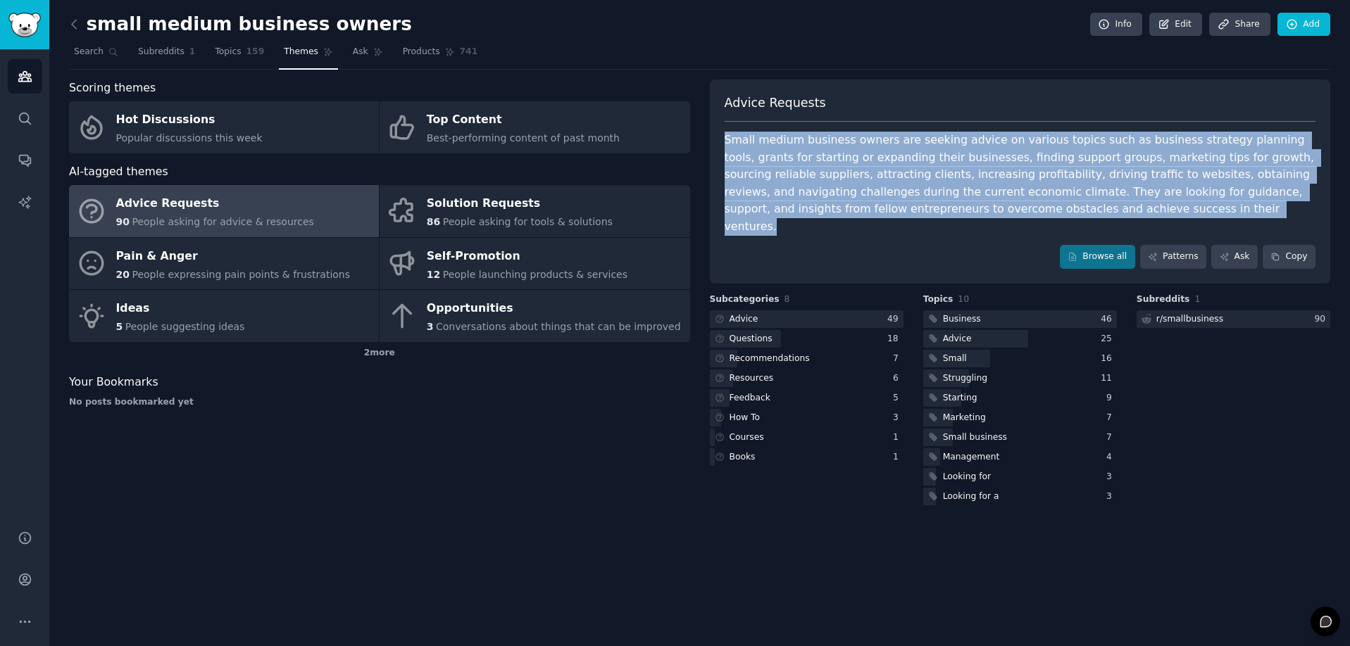
drag, startPoint x: 724, startPoint y: 139, endPoint x: 1117, endPoint y: 209, distance: 399.7
click at [1117, 209] on div "Small medium business owners are seeking advice on various topics such as busin…" at bounding box center [1019, 183] width 591 height 103
